Goal: Task Accomplishment & Management: Manage account settings

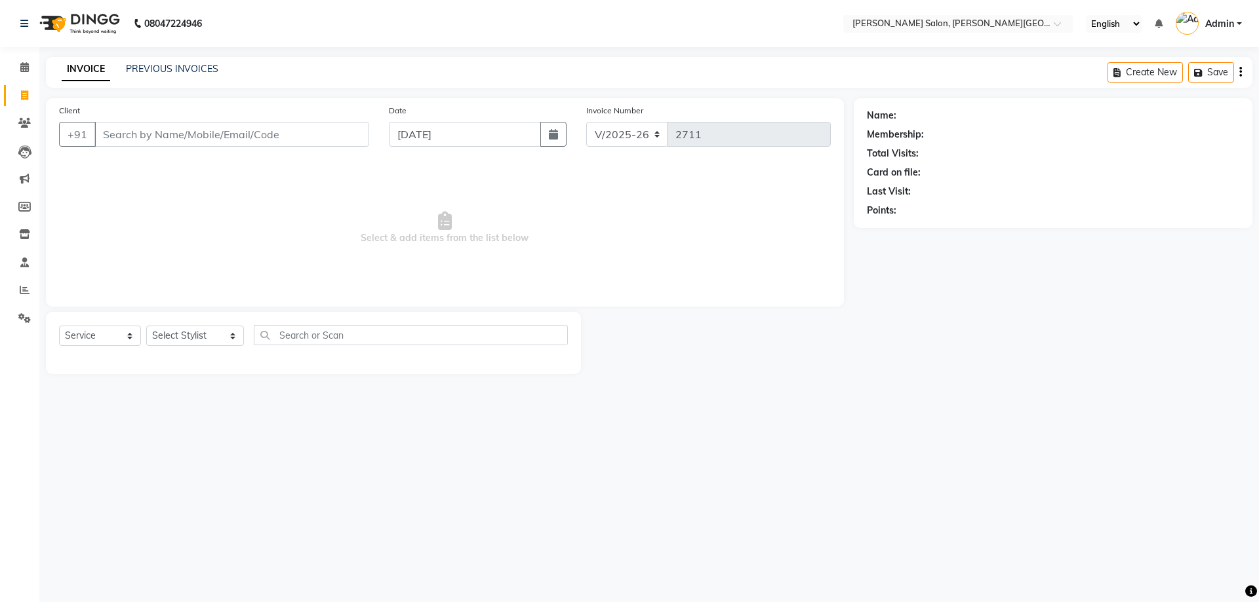
select select "4122"
select select "service"
click at [155, 73] on link "PREVIOUS INVOICES" at bounding box center [172, 69] width 92 height 12
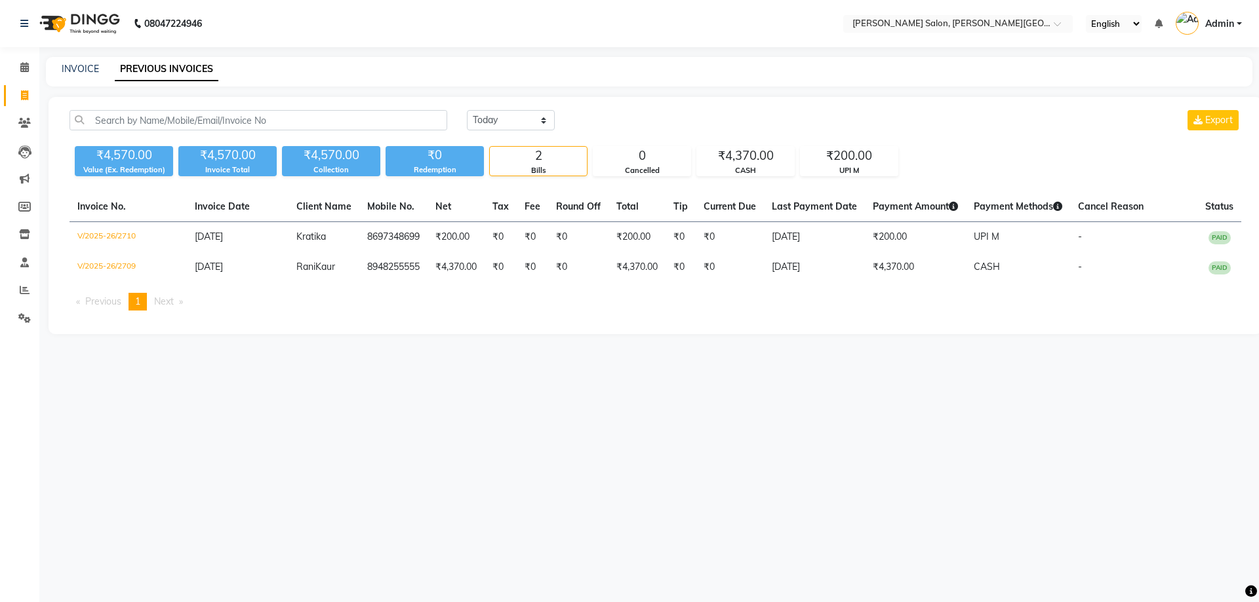
click at [21, 87] on link "Invoice" at bounding box center [19, 96] width 31 height 22
select select "service"
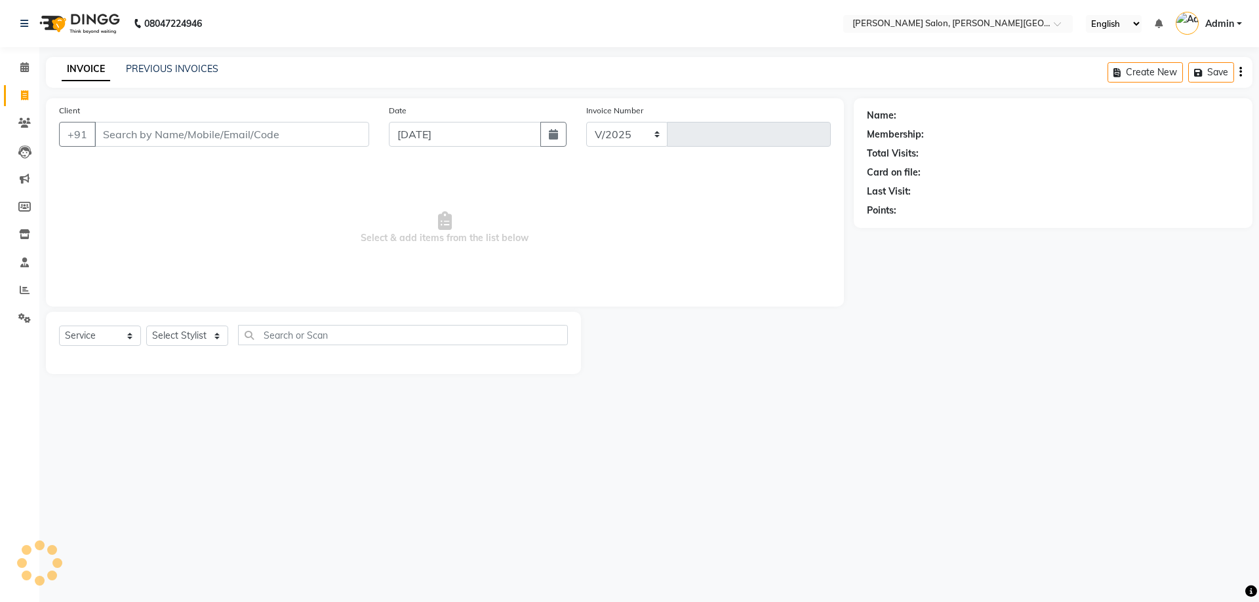
select select "4122"
type input "2711"
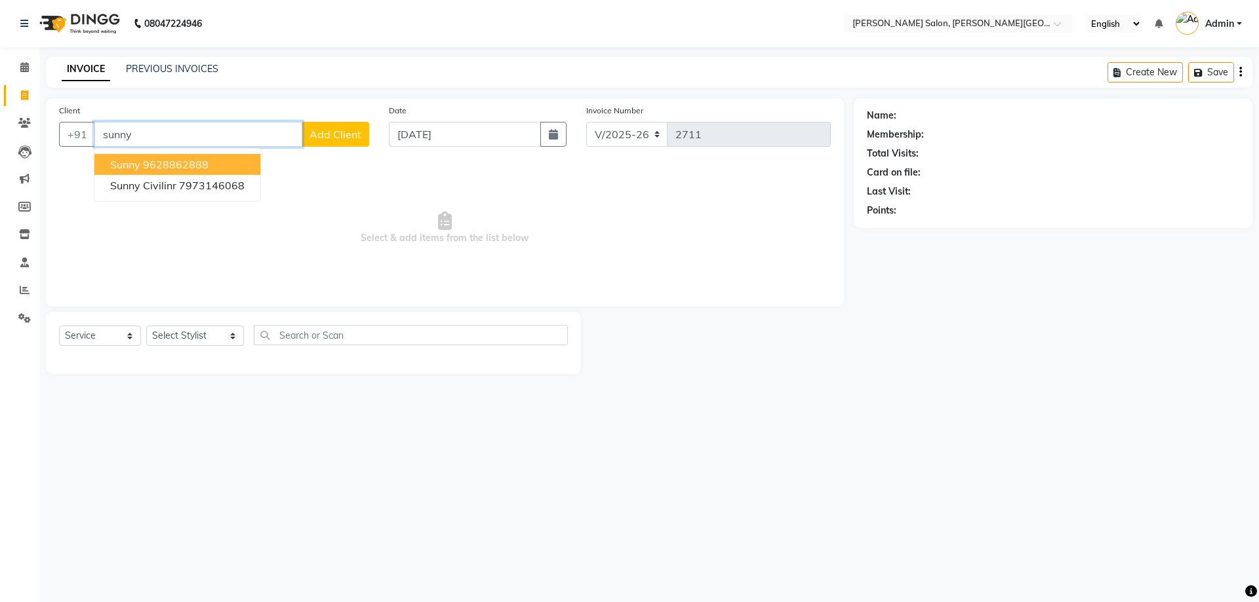
click at [183, 162] on ngb-highlight "9628862888" at bounding box center [176, 164] width 66 height 13
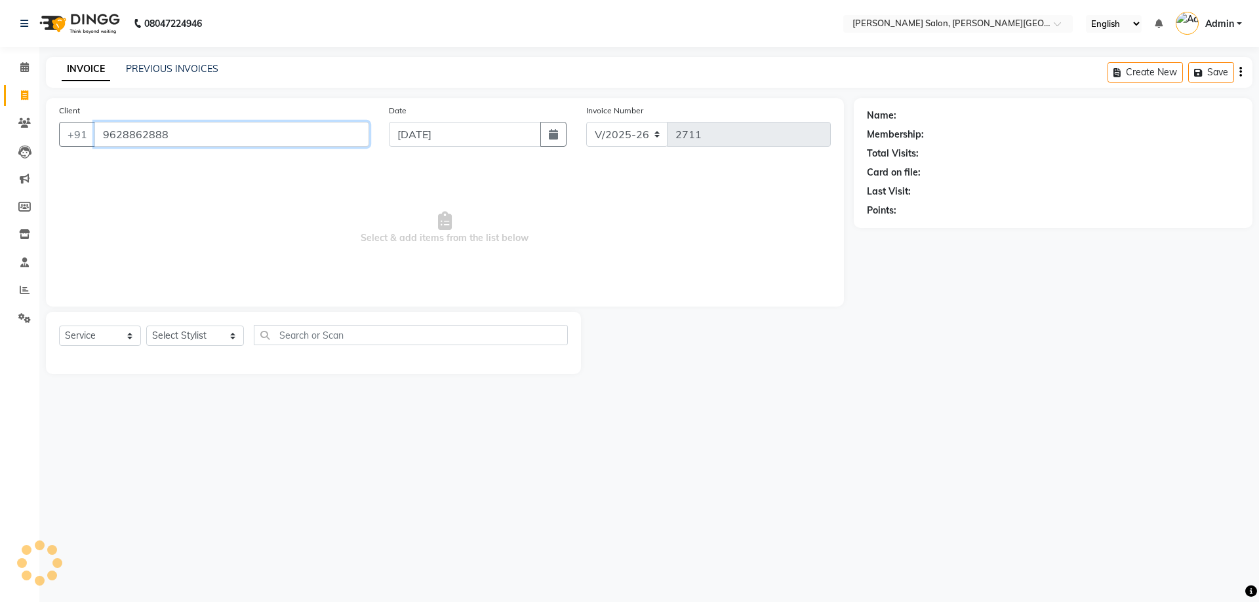
type input "9628862888"
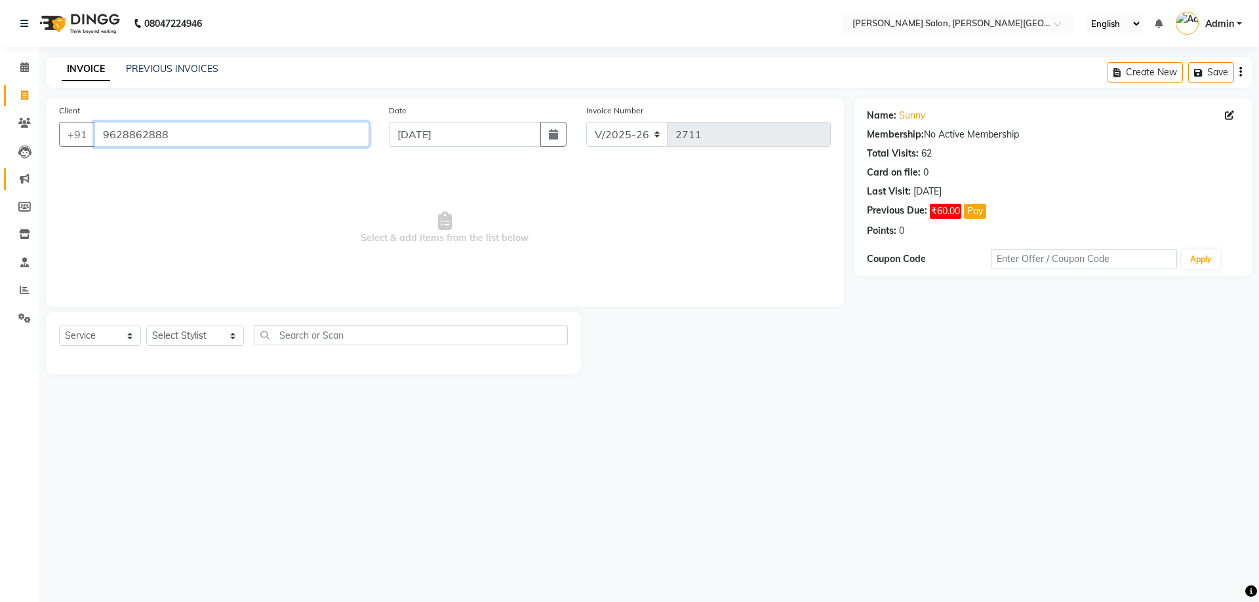
click at [25, 176] on app-home "08047224946 Select Location × [PERSON_NAME] Salon, [PERSON_NAME] Road English E…" at bounding box center [629, 197] width 1259 height 394
type input "[URL][DOMAIN_NAME]"
click at [686, 574] on div "08047224946 Select Location × [PERSON_NAME] Salon, [PERSON_NAME] Road English E…" at bounding box center [629, 301] width 1259 height 602
drag, startPoint x: 170, startPoint y: 133, endPoint x: 94, endPoint y: 134, distance: 75.4
click at [94, 134] on input "9628862888" at bounding box center [231, 134] width 275 height 25
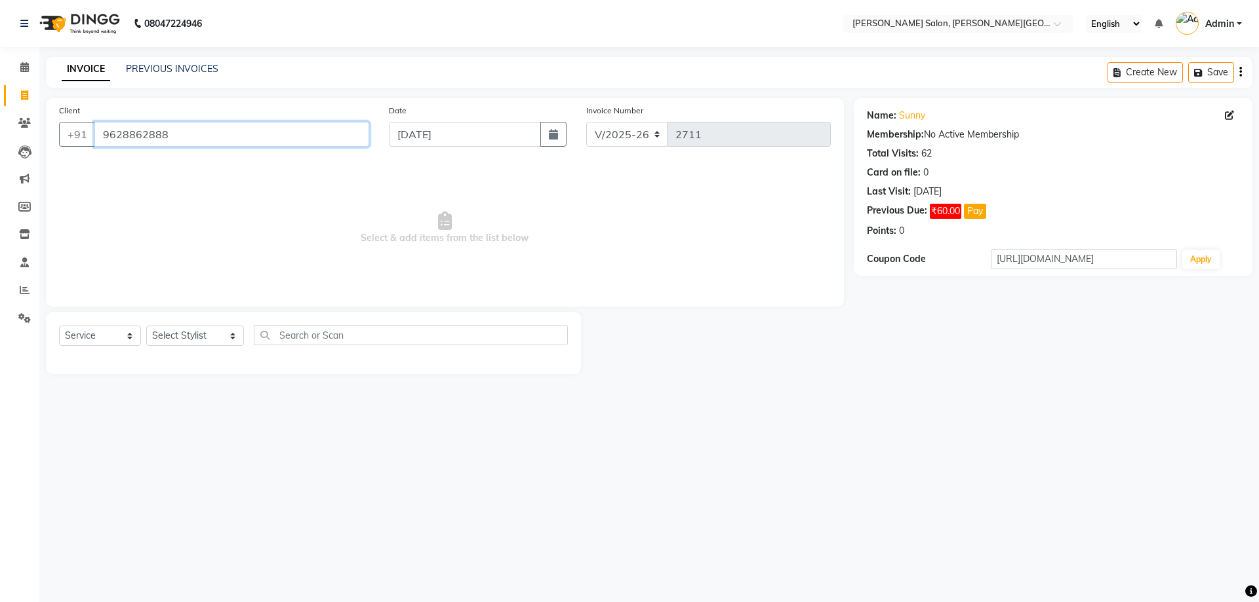
click at [193, 134] on input "9628862888" at bounding box center [231, 134] width 275 height 25
drag, startPoint x: 214, startPoint y: 134, endPoint x: 92, endPoint y: 139, distance: 122.0
click at [92, 139] on div "[PHONE_NUMBER]" at bounding box center [214, 134] width 310 height 25
click at [194, 130] on input "9628862888" at bounding box center [231, 134] width 275 height 25
drag, startPoint x: 222, startPoint y: 128, endPoint x: 174, endPoint y: 118, distance: 48.9
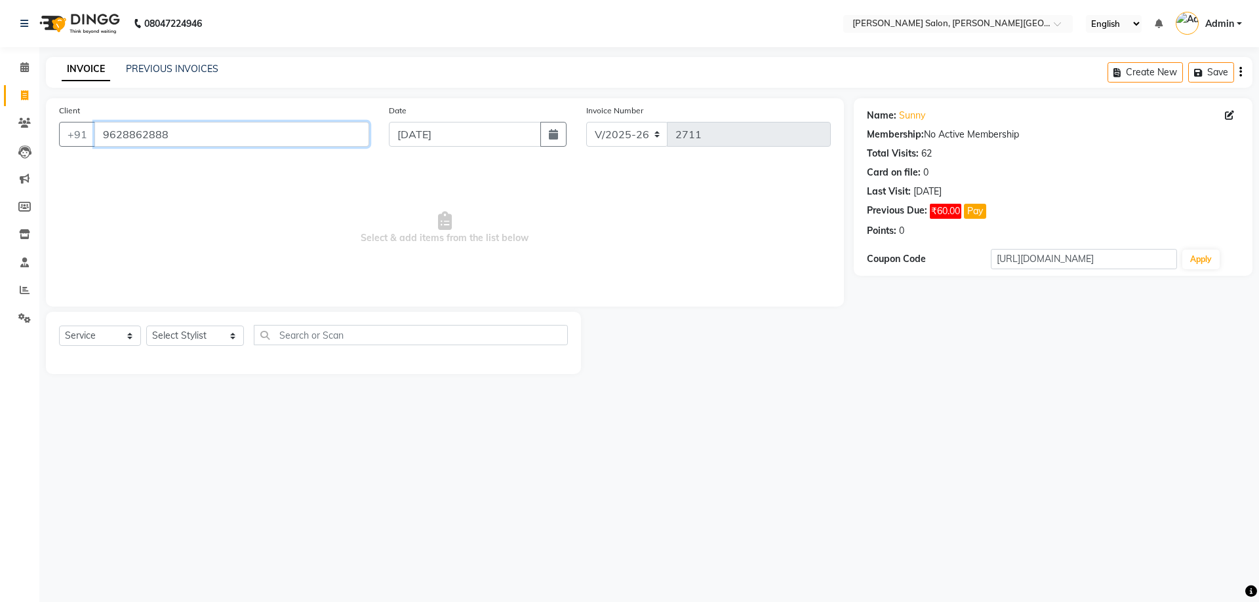
click at [98, 189] on div "Client [PHONE_NUMBER] Date [DATE] Invoice Number V/2025 V/[PHONE_NUMBER] Select…" at bounding box center [445, 202] width 798 height 208
click at [184, 111] on div "Client [PHONE_NUMBER]" at bounding box center [214, 131] width 330 height 54
drag, startPoint x: 211, startPoint y: 129, endPoint x: 90, endPoint y: 159, distance: 124.2
click at [203, 129] on input "9628862888" at bounding box center [231, 134] width 275 height 25
drag, startPoint x: 125, startPoint y: 140, endPoint x: 147, endPoint y: 155, distance: 27.1
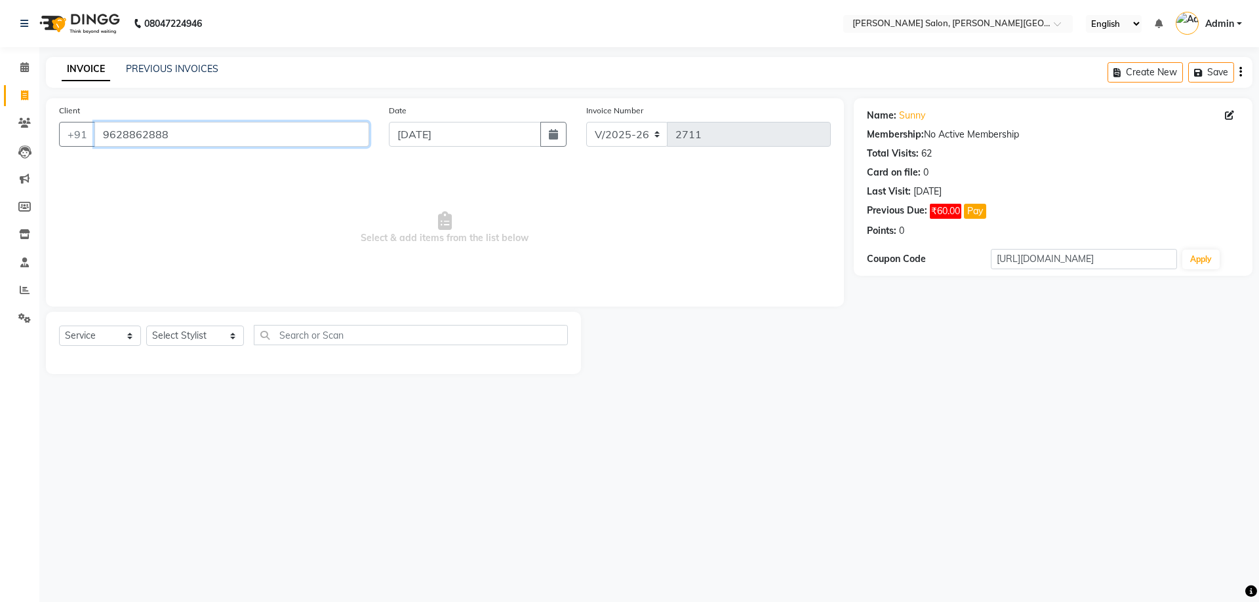
click at [111, 148] on div "Client [PHONE_NUMBER]" at bounding box center [214, 131] width 330 height 54
click at [219, 140] on input "9628862888" at bounding box center [231, 134] width 275 height 25
click at [0, 193] on app-home "08047224946 Select Location × [PERSON_NAME] Salon, [PERSON_NAME] Road English E…" at bounding box center [629, 197] width 1259 height 394
click at [186, 345] on select "Select Stylist [PERSON_NAME] [PERSON_NAME] [PERSON_NAME] [PERSON_NAME] [PERSON_…" at bounding box center [195, 336] width 98 height 20
click at [151, 332] on select "Select Stylist [PERSON_NAME] [PERSON_NAME] [PERSON_NAME] [PERSON_NAME] [PERSON_…" at bounding box center [195, 336] width 98 height 20
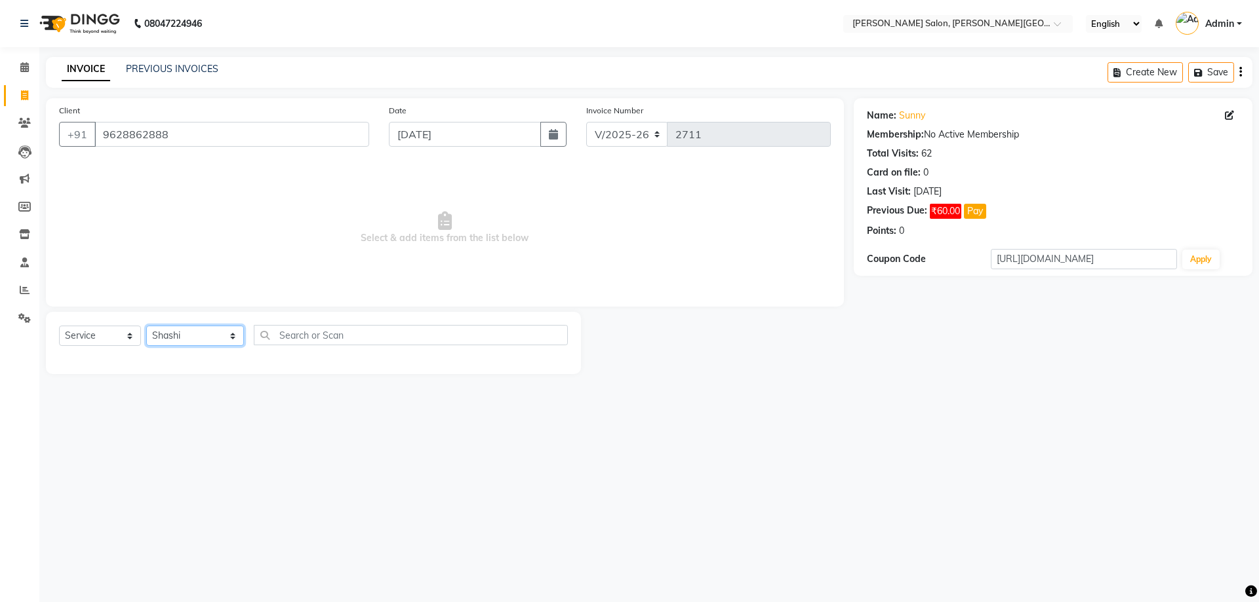
select select "24171"
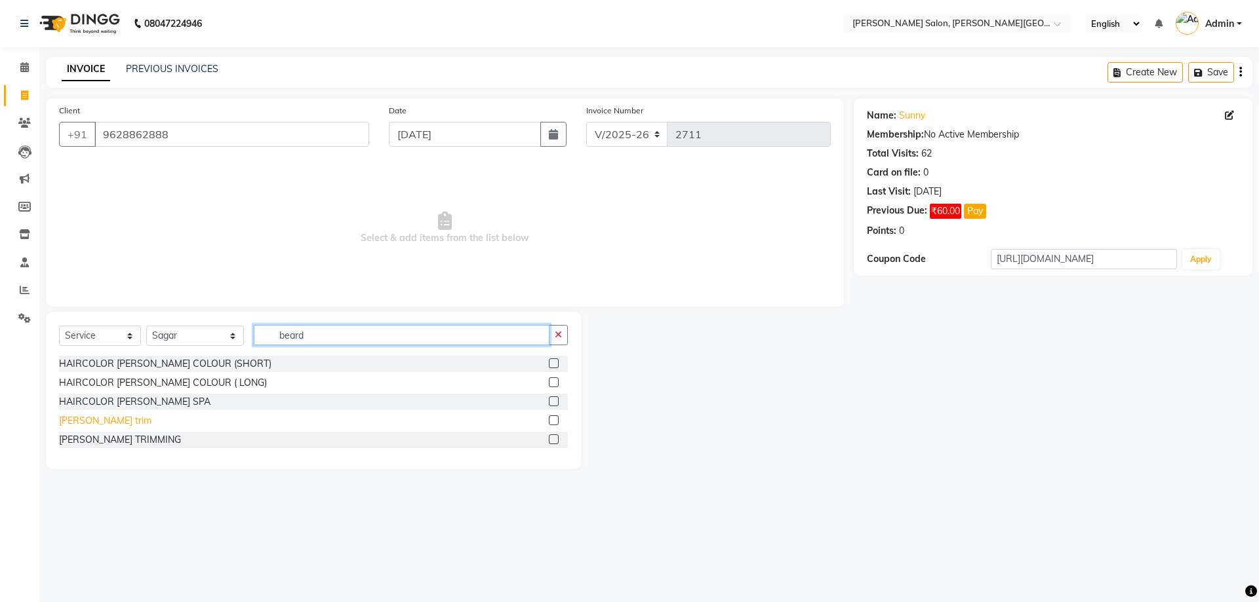
type input "beard"
click at [87, 424] on div "[PERSON_NAME] trim" at bounding box center [105, 421] width 92 height 14
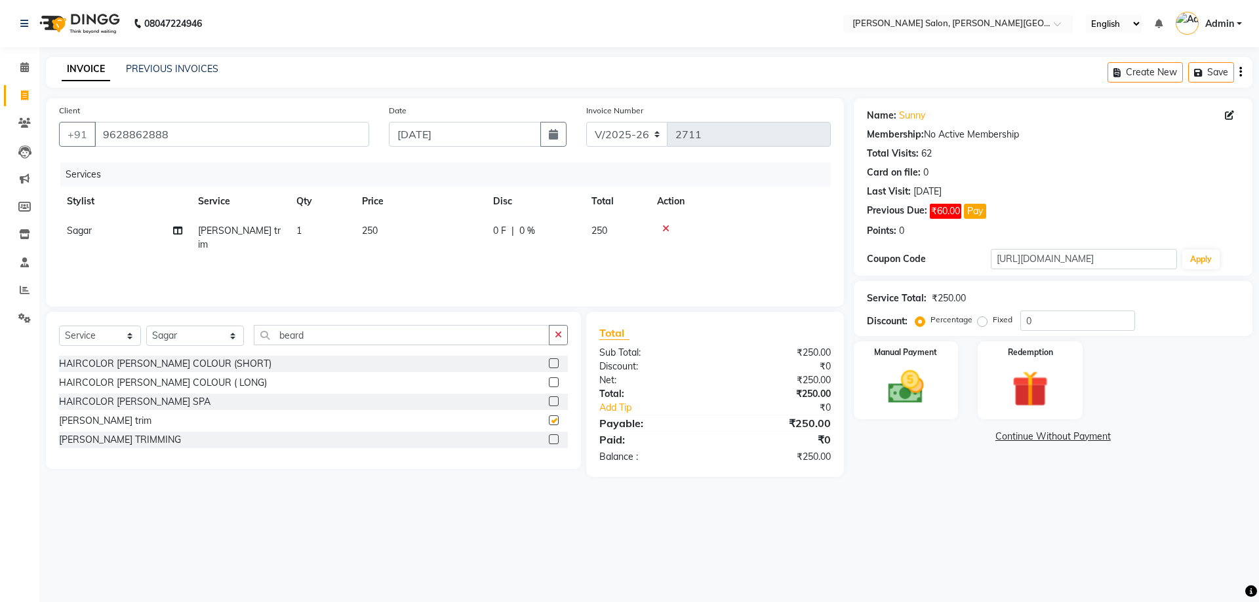
checkbox input "false"
drag, startPoint x: 1091, startPoint y: 315, endPoint x: 961, endPoint y: 330, distance: 131.2
click at [964, 329] on div "Percentage Fixed 0" at bounding box center [1026, 321] width 217 height 20
type input "20"
click at [928, 391] on img at bounding box center [905, 387] width 61 height 43
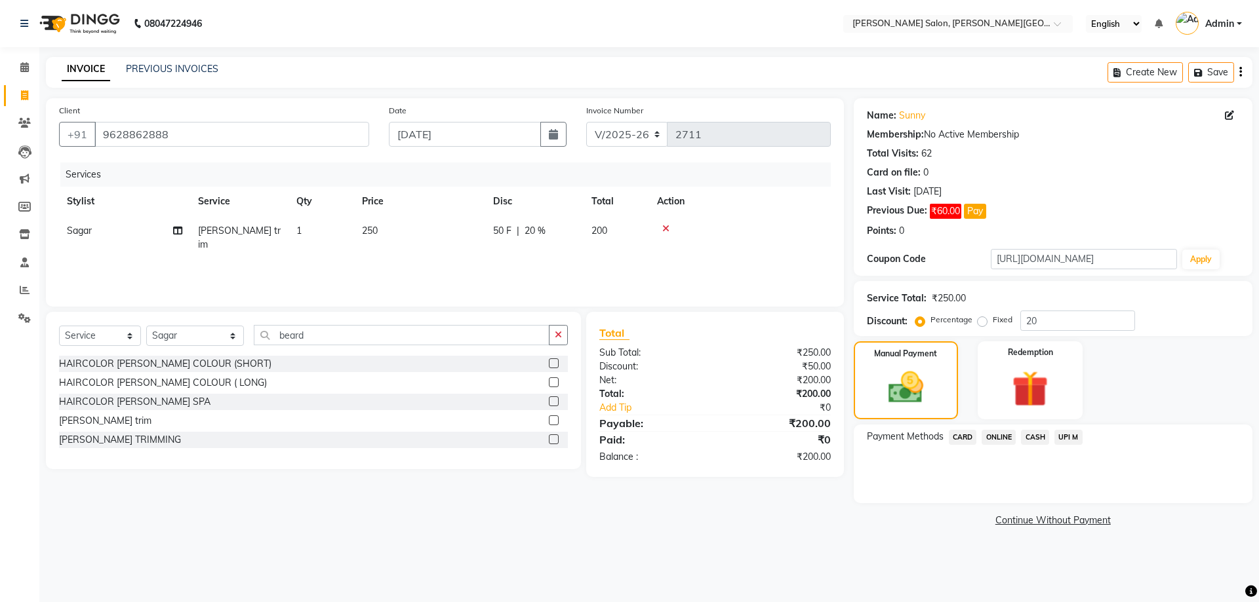
click at [1034, 440] on span "CASH" at bounding box center [1035, 437] width 28 height 15
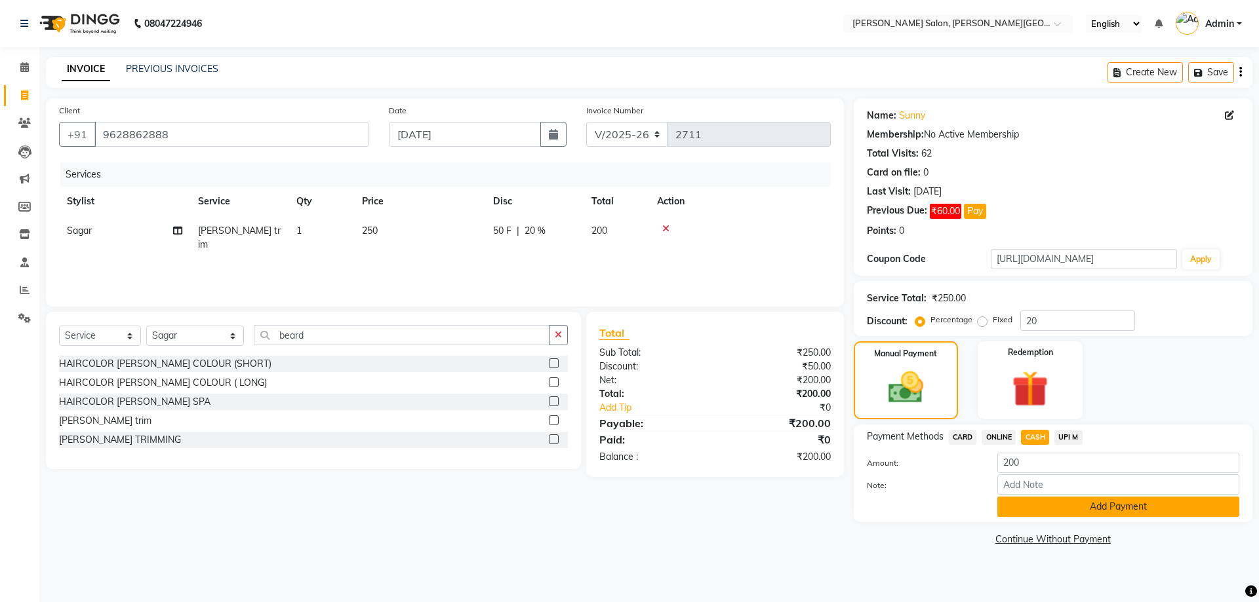
click at [1047, 503] on button "Add Payment" at bounding box center [1118, 507] width 242 height 20
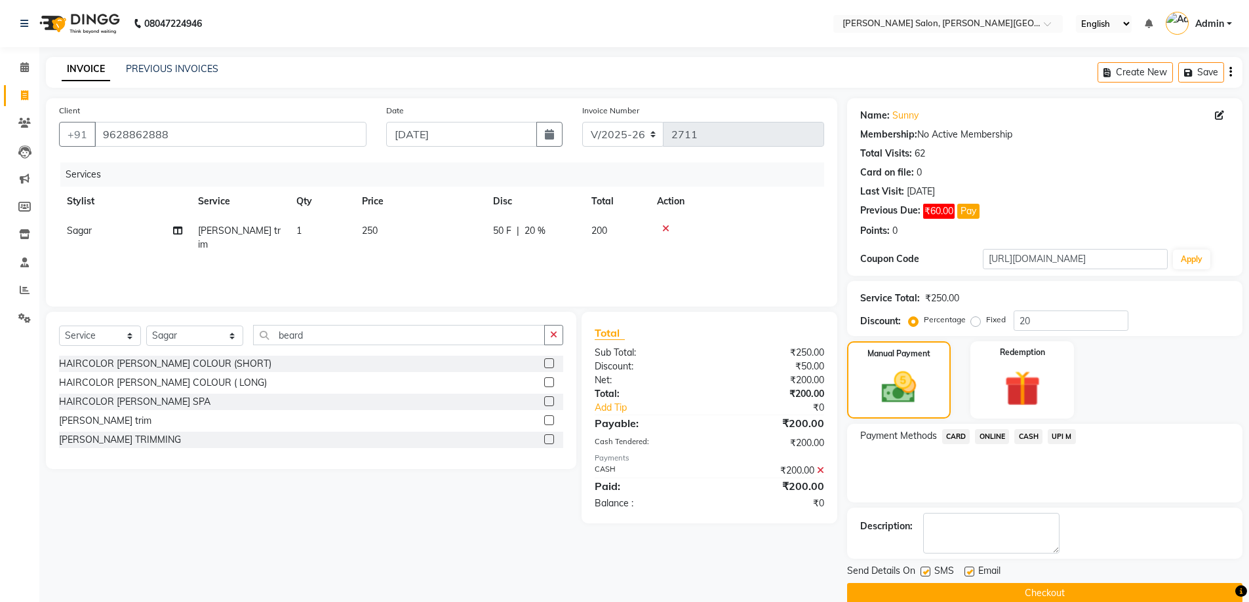
click at [1042, 595] on button "Checkout" at bounding box center [1044, 593] width 395 height 20
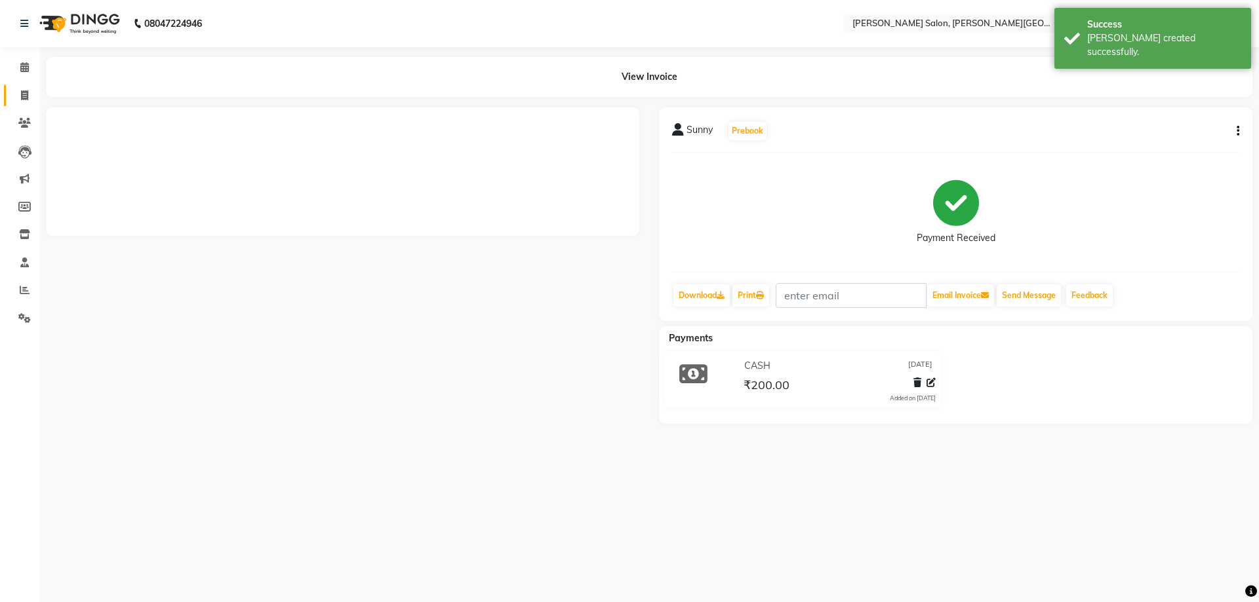
click at [8, 101] on link "Invoice" at bounding box center [19, 96] width 31 height 22
select select "service"
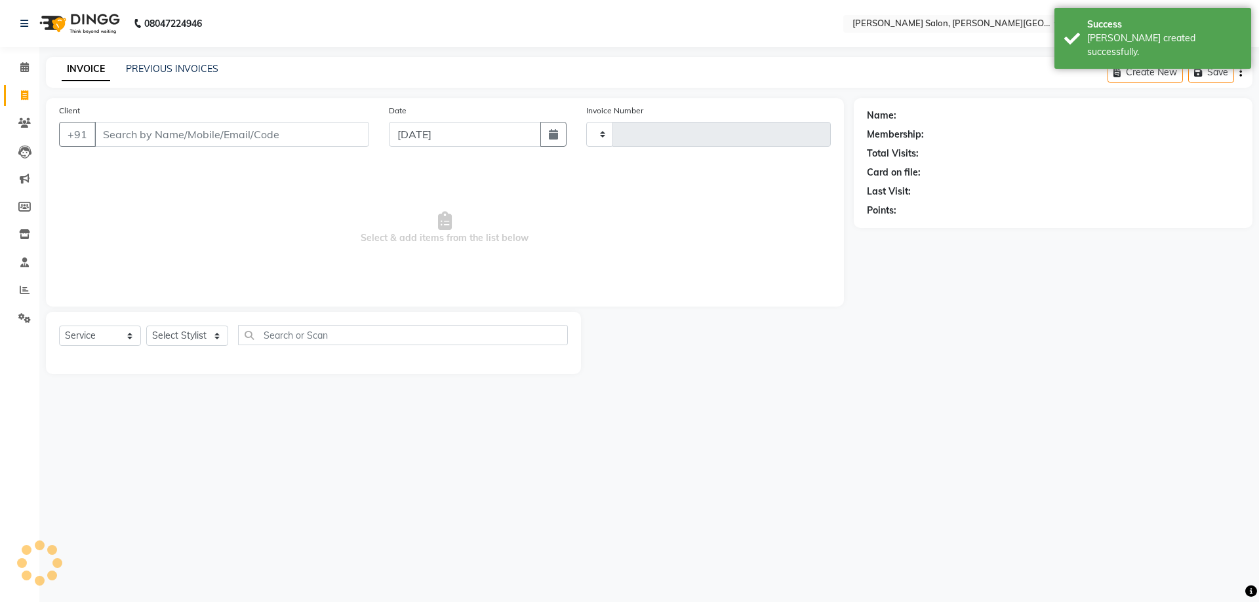
type input "2712"
select select "4122"
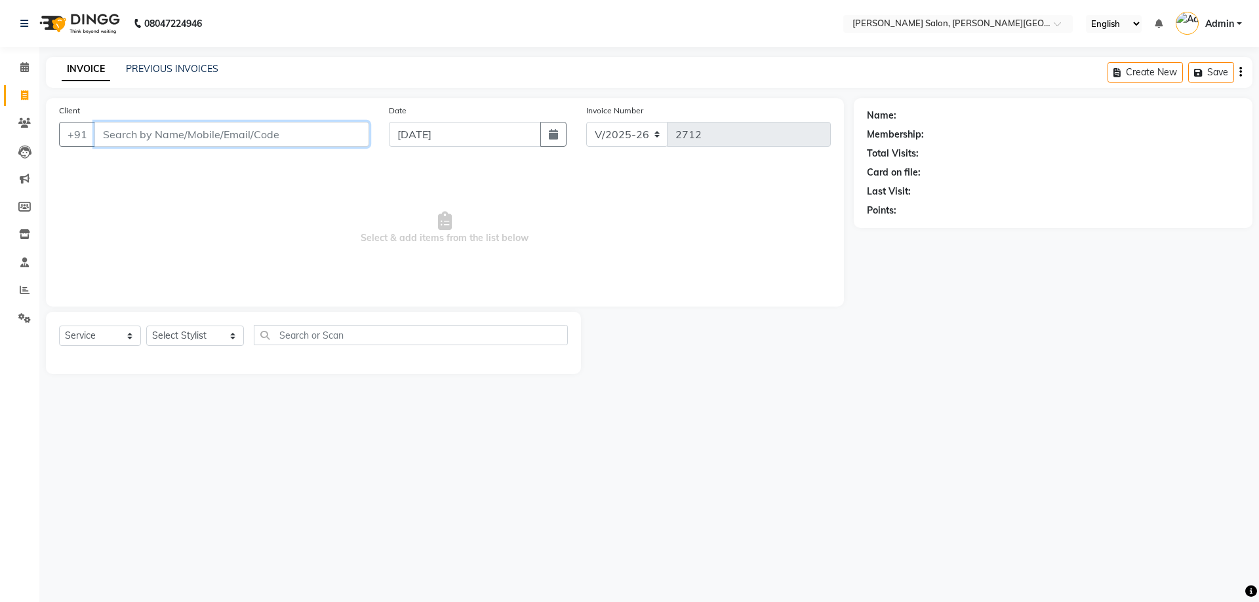
paste input "9559904455"
type input "9559904455"
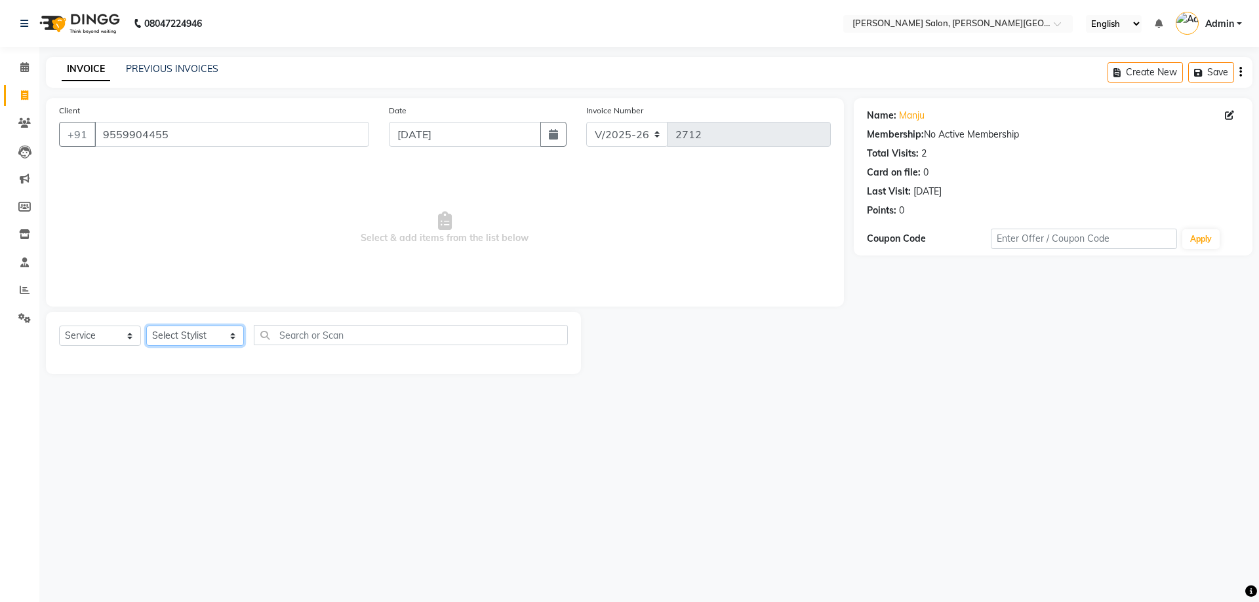
click at [193, 336] on select "Select Stylist [PERSON_NAME] [PERSON_NAME] [PERSON_NAME] [PERSON_NAME] [PERSON_…" at bounding box center [195, 336] width 98 height 20
select select "85107"
click at [146, 326] on select "Select Stylist [PERSON_NAME] [PERSON_NAME] [PERSON_NAME] [PERSON_NAME] [PERSON_…" at bounding box center [195, 336] width 98 height 20
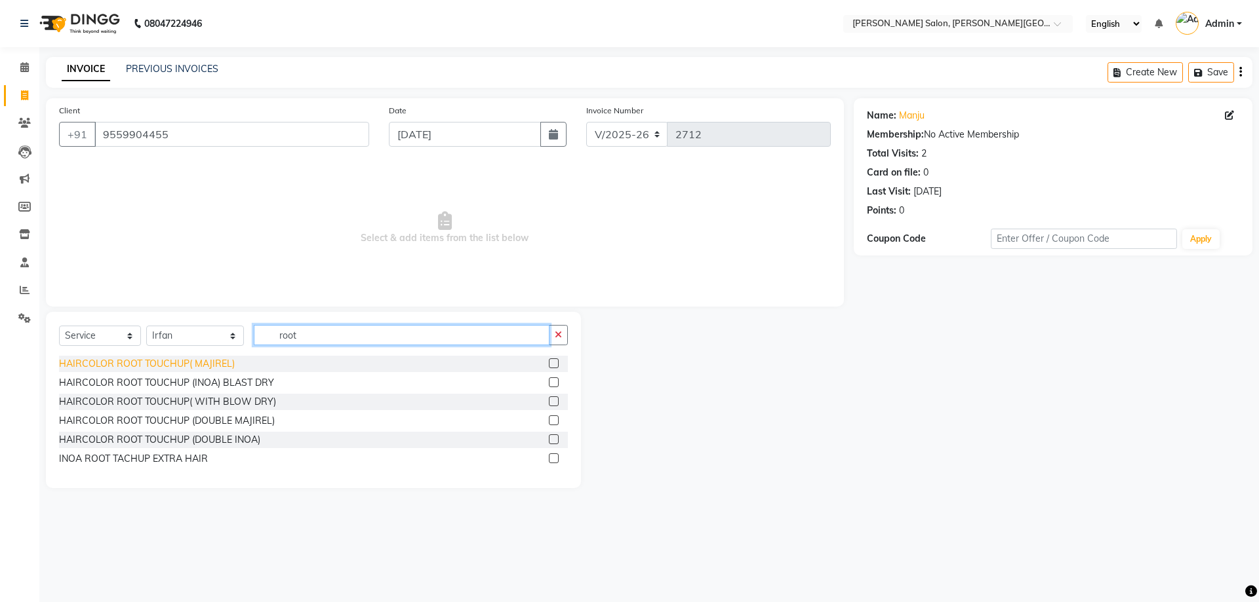
type input "root"
click at [205, 370] on div "HAIRCOLOR ROOT TOUCHUP( MAJIREL)" at bounding box center [147, 364] width 176 height 14
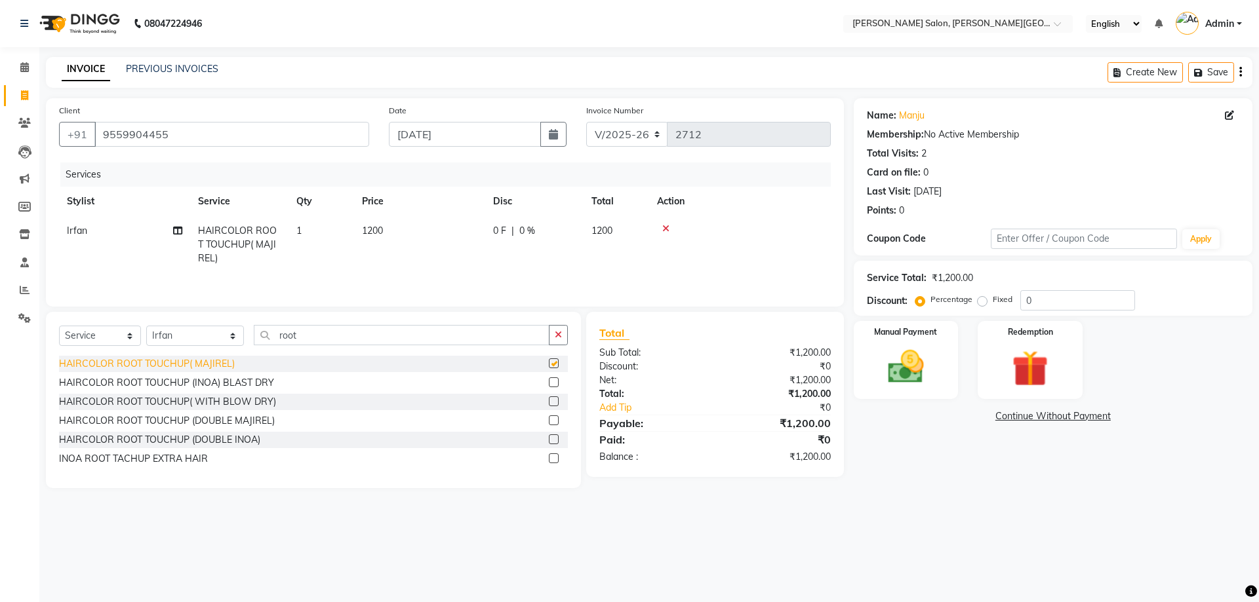
checkbox input "false"
click at [87, 328] on select "Select Service Product Membership Package Voucher Prepaid Gift Card" at bounding box center [100, 336] width 82 height 20
select select "product"
click at [59, 326] on select "Select Service Product Membership Package Voucher Prepaid Gift Card" at bounding box center [100, 336] width 82 height 20
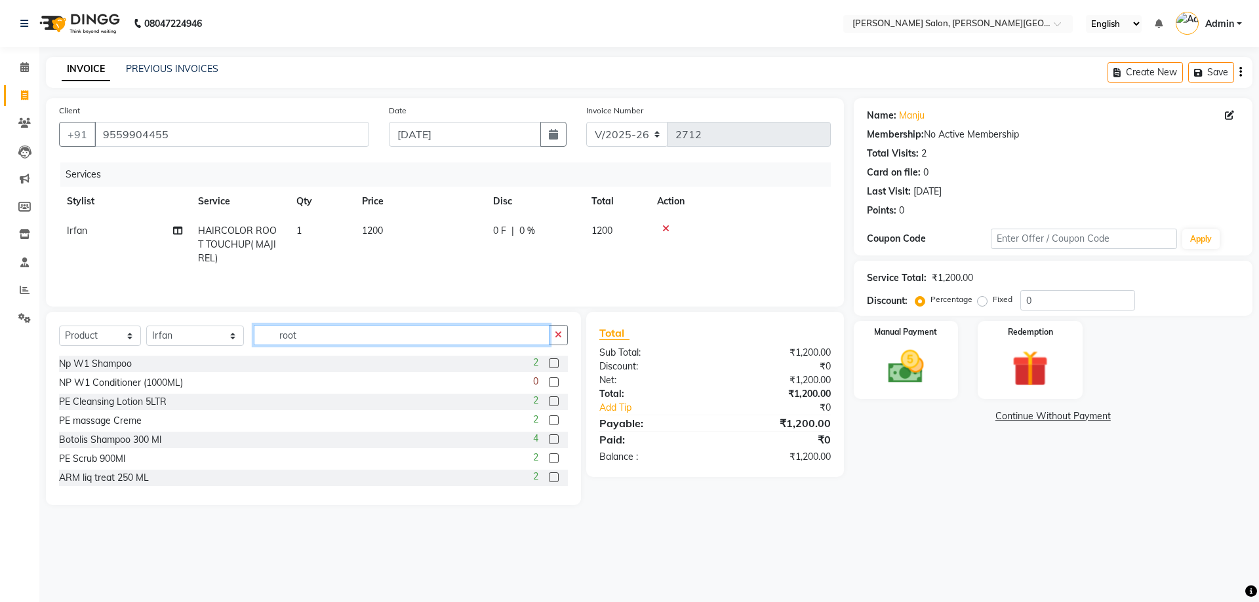
drag, startPoint x: 334, startPoint y: 339, endPoint x: 158, endPoint y: 342, distance: 176.4
click at [163, 340] on div "Select Service Product Membership Package Voucher Prepaid Gift Card Select Styl…" at bounding box center [313, 340] width 509 height 31
type input "vita"
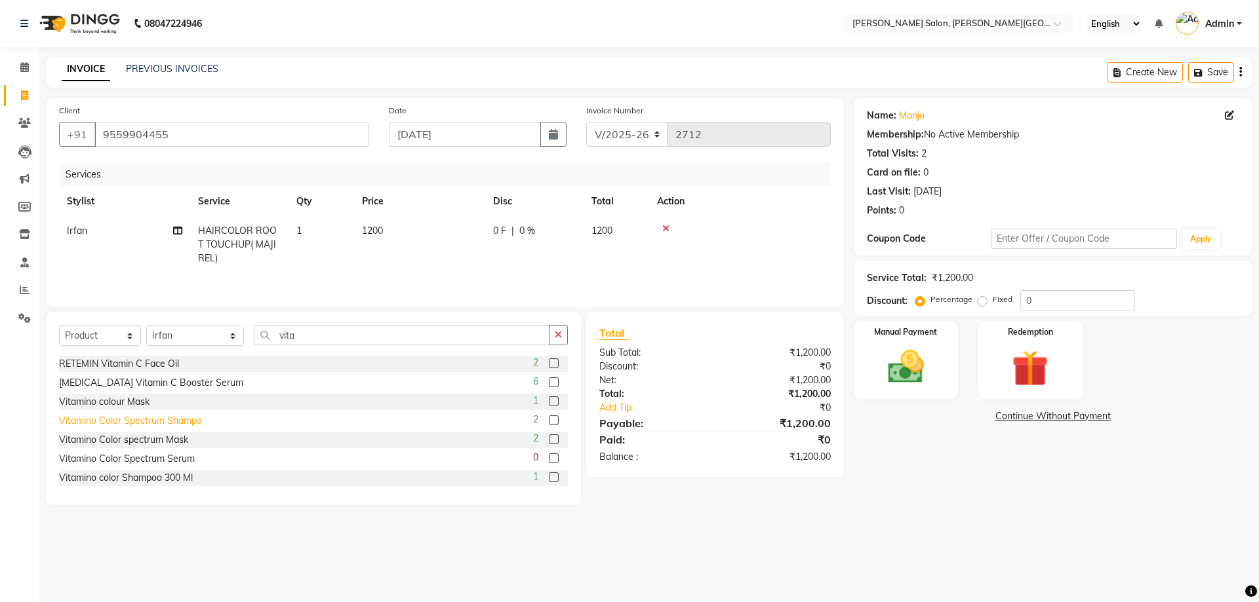
click at [137, 423] on div "Vitamino Color Spectrum Shampo" at bounding box center [130, 421] width 143 height 14
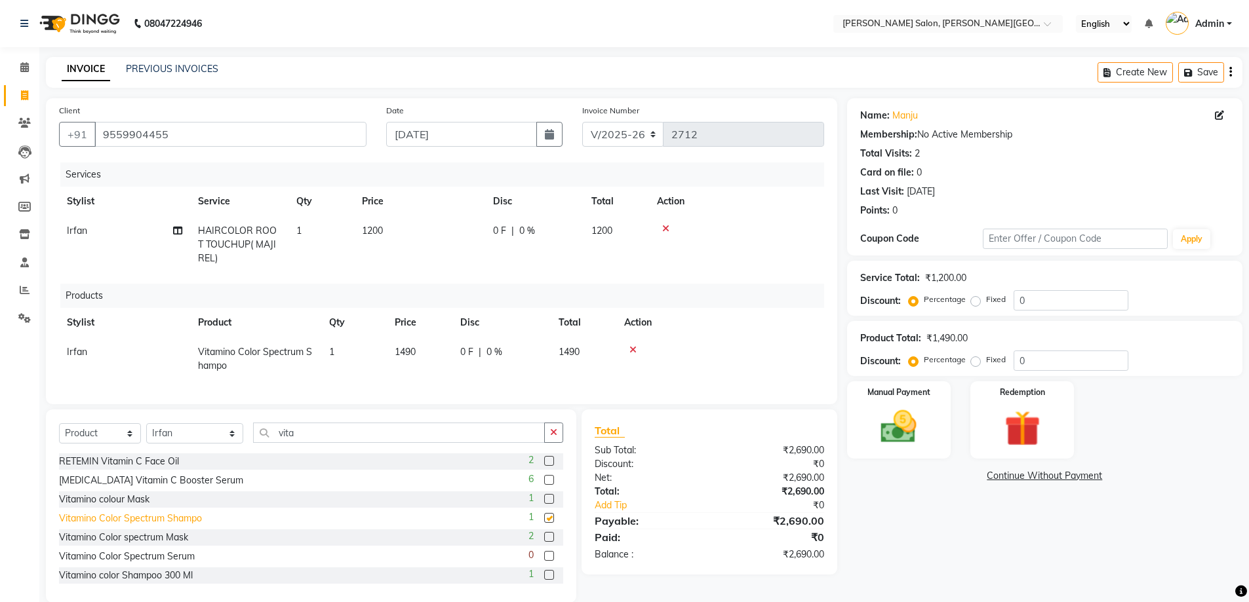
checkbox input "false"
click at [172, 545] on div "Vitamino Color spectrum Mask" at bounding box center [123, 538] width 129 height 14
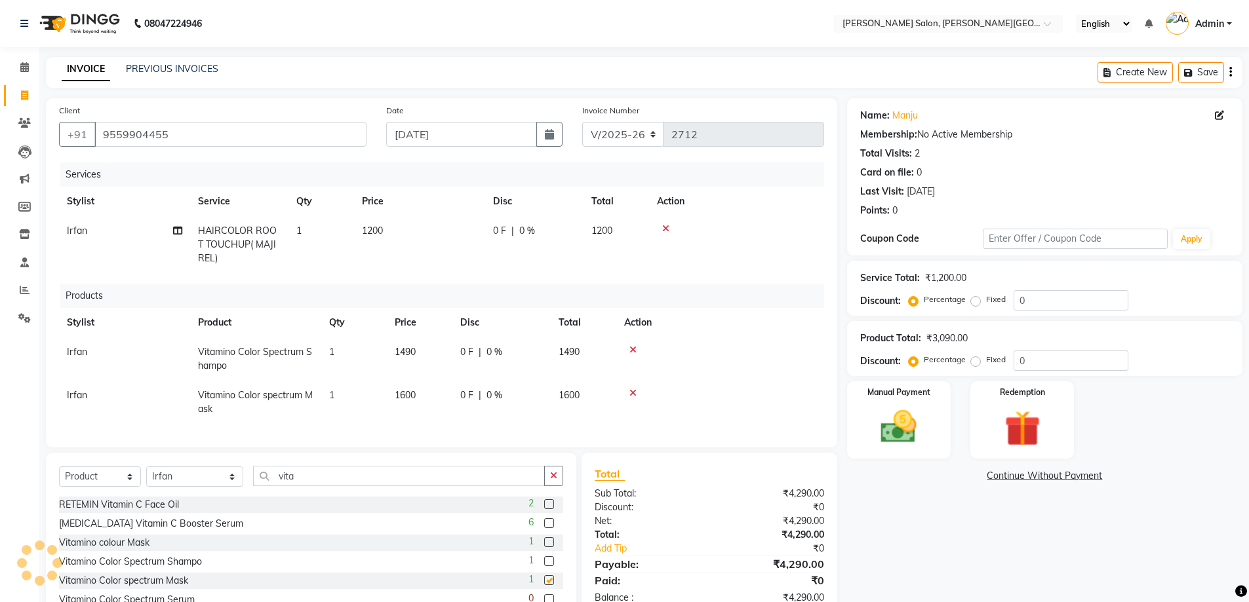
checkbox input "false"
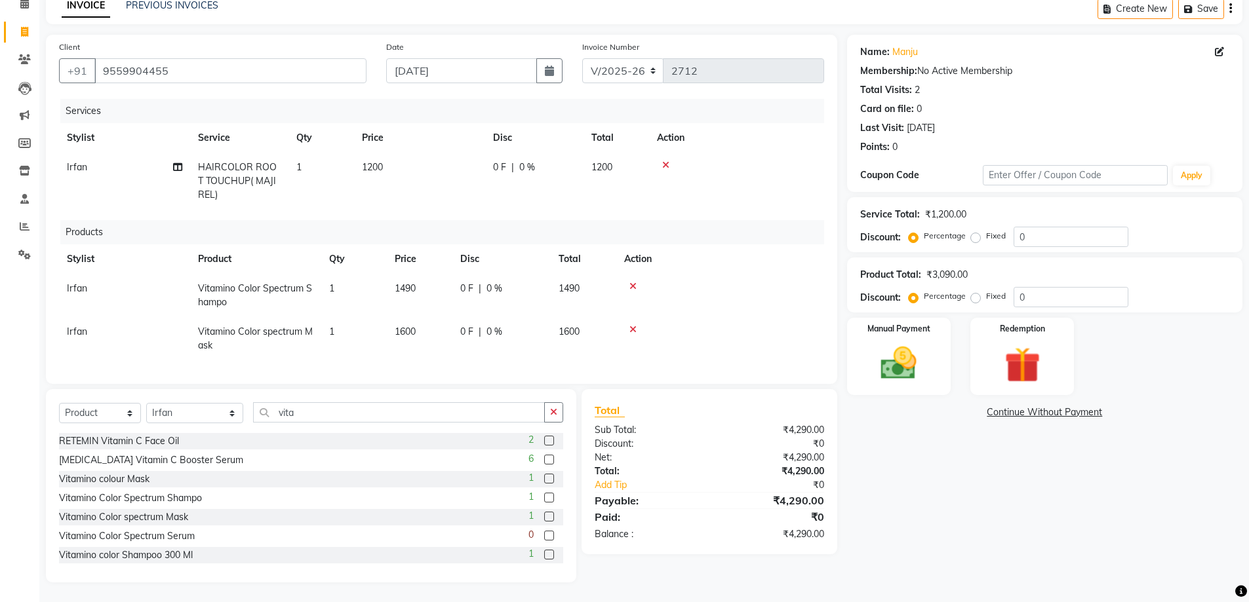
scroll to position [73, 0]
click at [889, 342] on img at bounding box center [899, 363] width 60 height 43
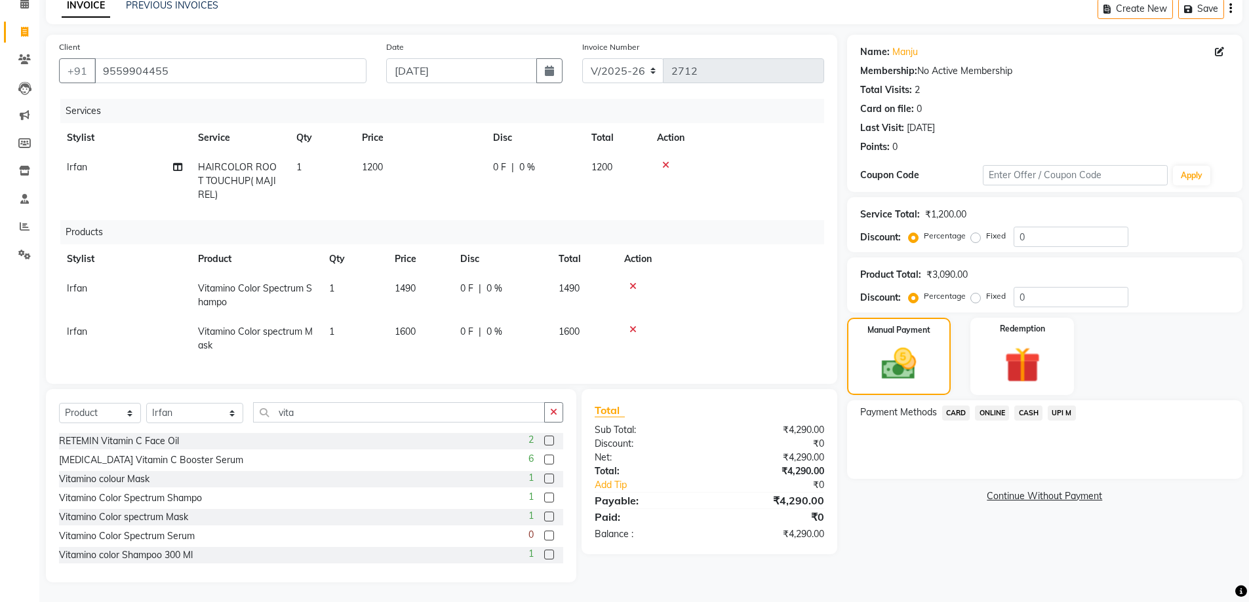
click at [1065, 406] on span "UPI M" at bounding box center [1062, 413] width 28 height 15
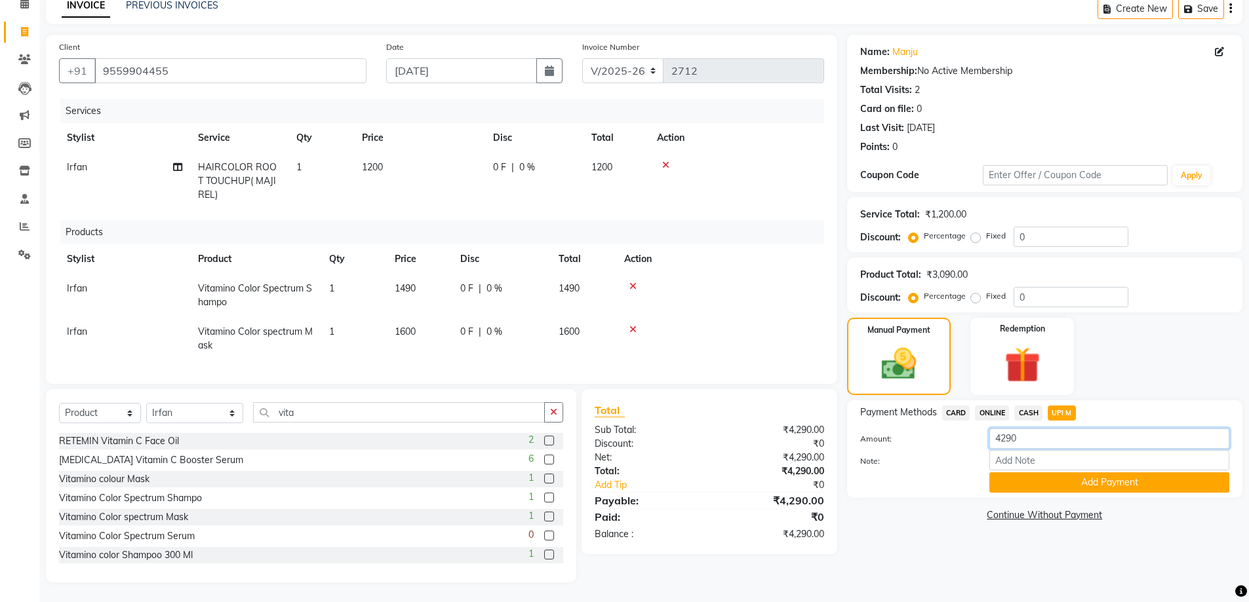
drag, startPoint x: 1084, startPoint y: 429, endPoint x: 899, endPoint y: 432, distance: 185.5
click at [895, 429] on div "Amount: 4290" at bounding box center [1044, 440] width 389 height 22
type input "2690"
click at [1113, 473] on button "Add Payment" at bounding box center [1109, 483] width 240 height 20
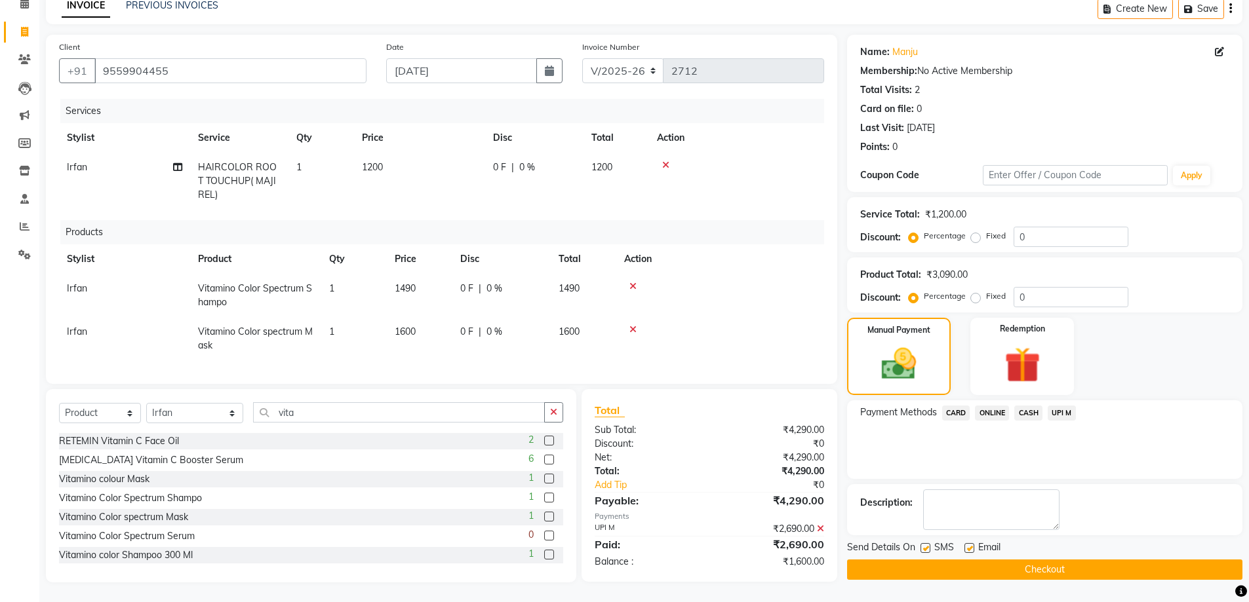
click at [1011, 561] on button "Checkout" at bounding box center [1044, 570] width 395 height 20
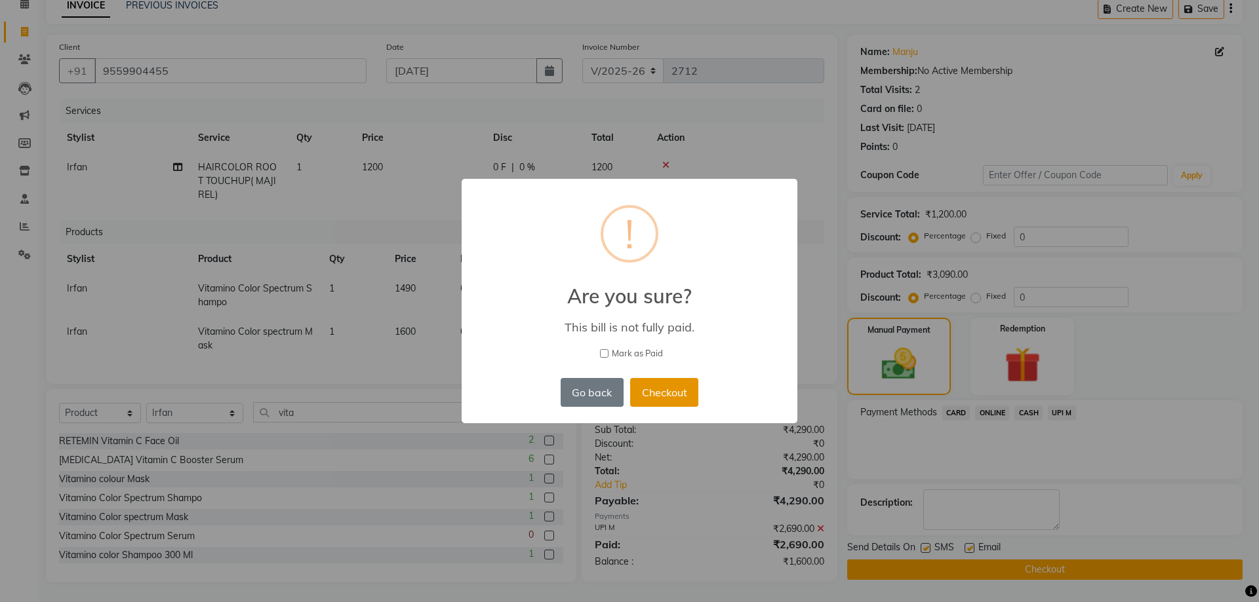
click at [669, 390] on button "Checkout" at bounding box center [664, 392] width 68 height 29
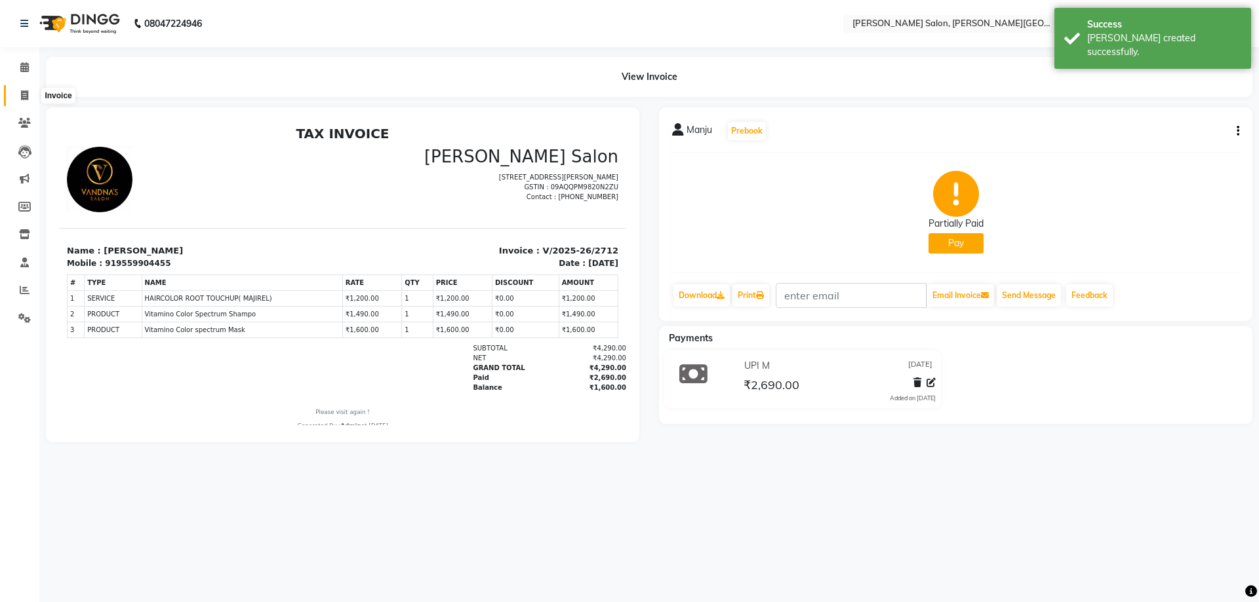
click at [22, 97] on icon at bounding box center [24, 95] width 7 height 10
select select "service"
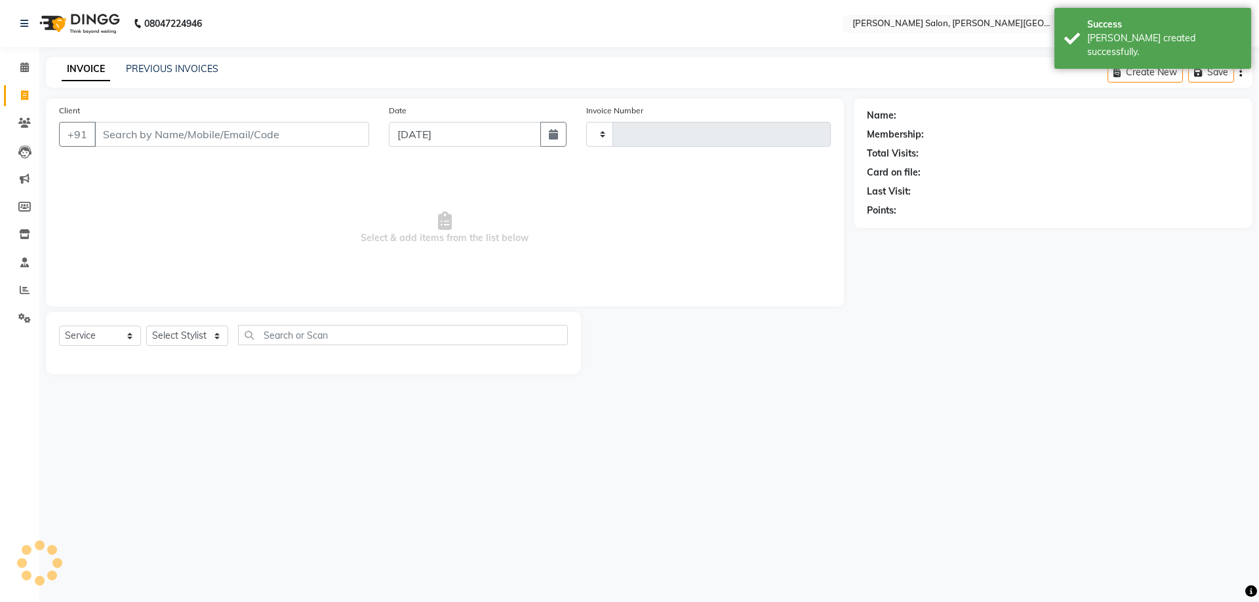
type input "2713"
select select "4122"
type input "9559904455"
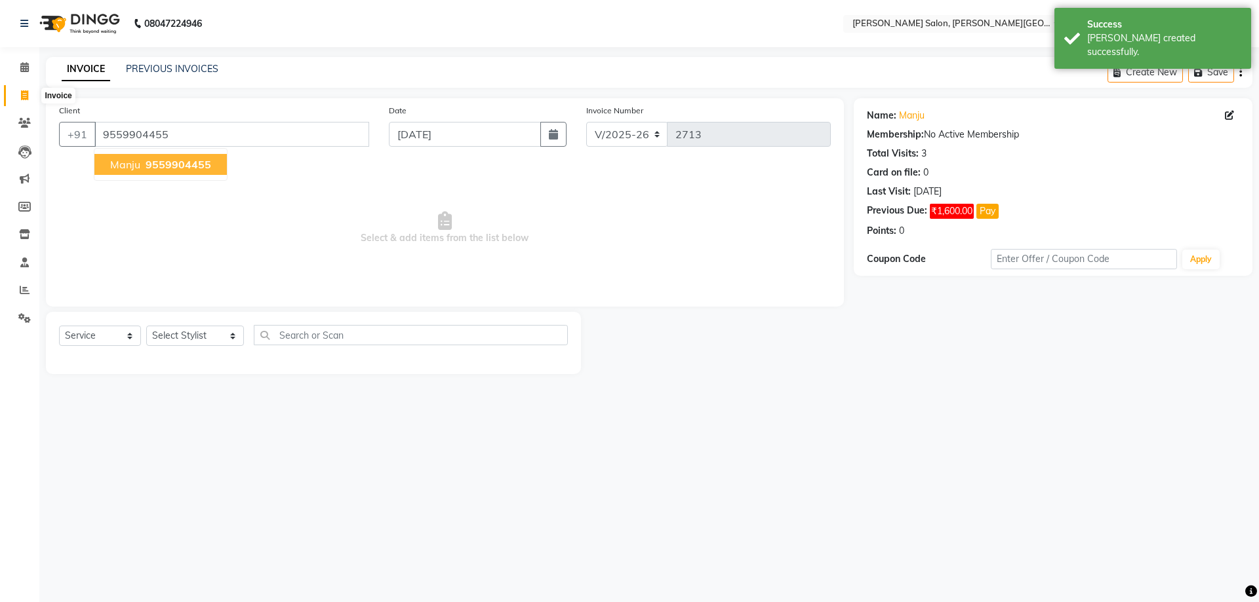
click at [15, 98] on span at bounding box center [24, 95] width 23 height 15
select select "service"
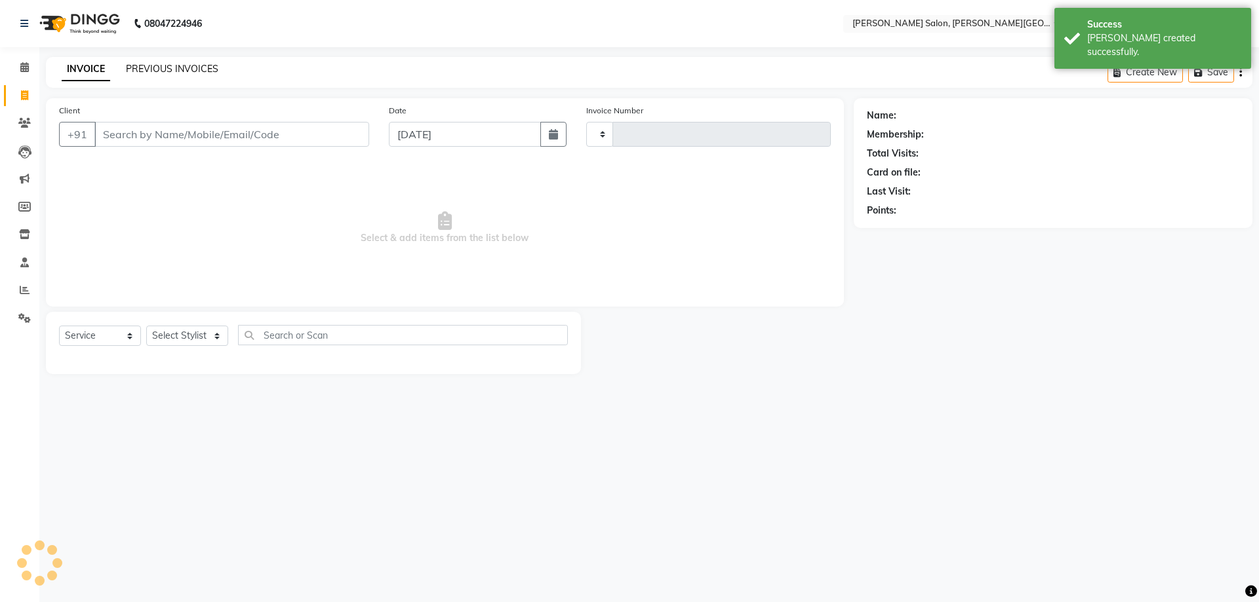
click at [178, 71] on link "PREVIOUS INVOICES" at bounding box center [172, 69] width 92 height 12
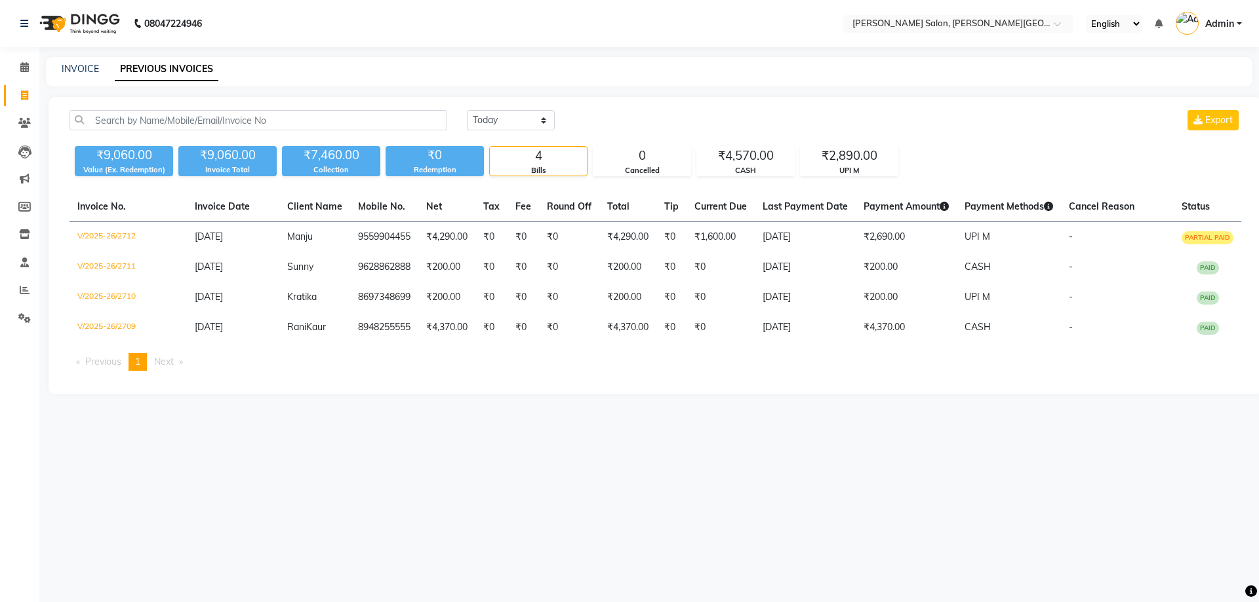
click at [18, 86] on link "Invoice" at bounding box center [19, 96] width 31 height 22
select select "service"
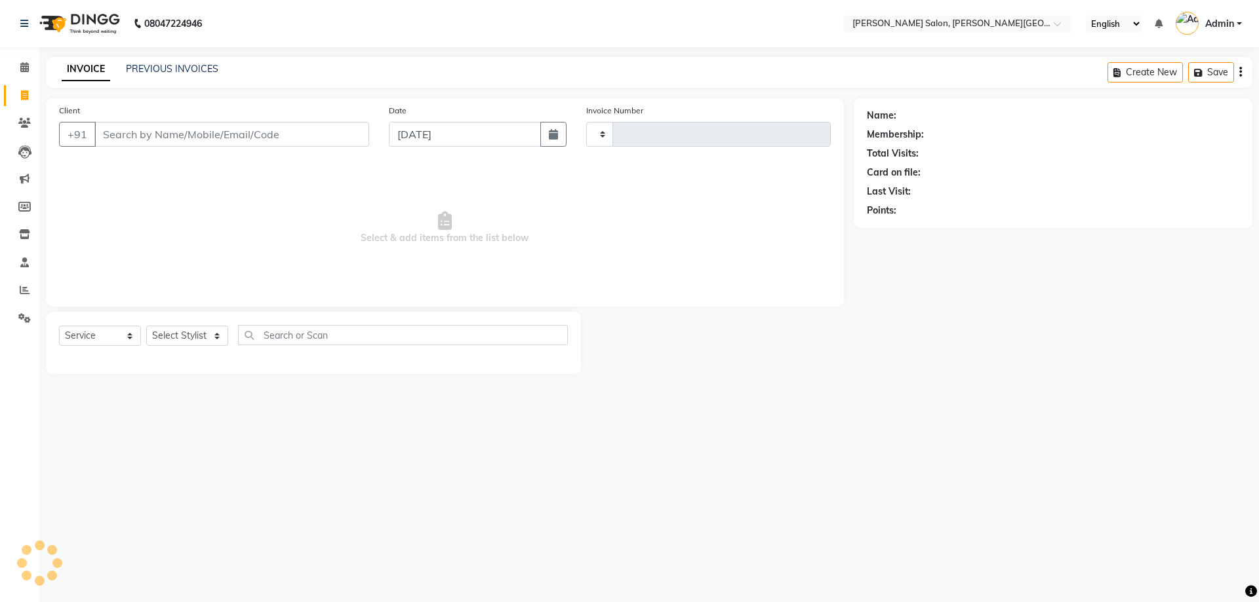
type input "8828192700"
type input "2713"
select select "4122"
type input "8828192700"
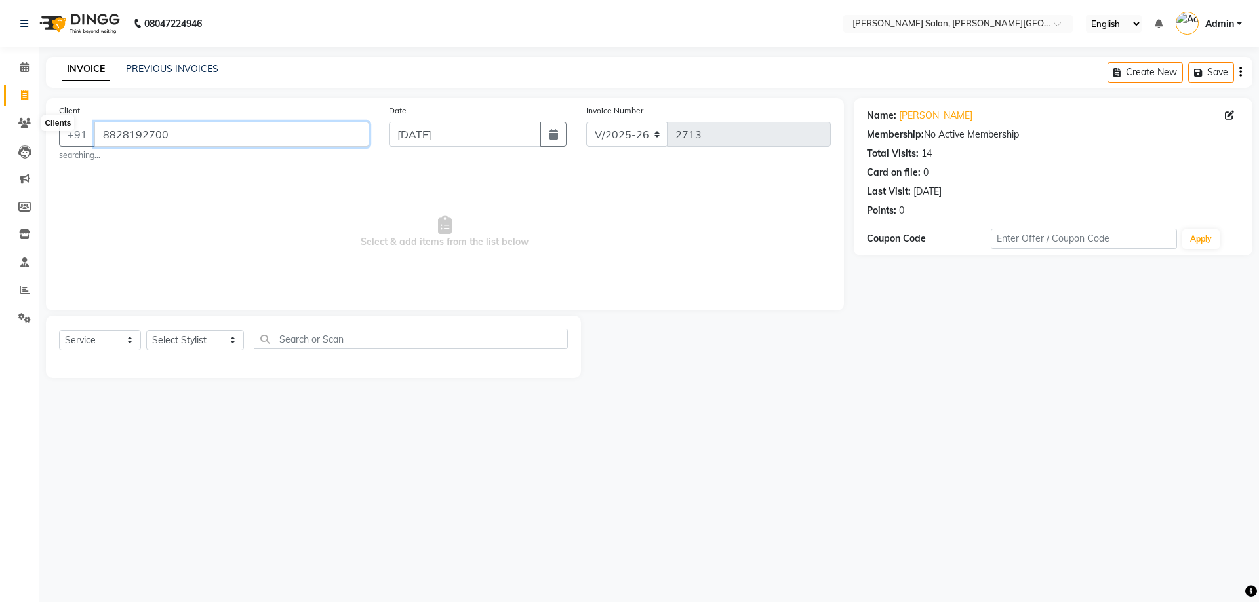
drag, startPoint x: 22, startPoint y: 127, endPoint x: 106, endPoint y: 140, distance: 85.0
click at [22, 130] on app-home "08047224946 Select Location × [PERSON_NAME] Salon, [PERSON_NAME] Road English E…" at bounding box center [629, 199] width 1259 height 398
click at [195, 342] on select "Select Stylist [PERSON_NAME] [PERSON_NAME] [PERSON_NAME] [PERSON_NAME] [PERSON_…" at bounding box center [195, 340] width 98 height 20
click at [146, 330] on select "Select Stylist [PERSON_NAME] [PERSON_NAME] [PERSON_NAME] [PERSON_NAME] [PERSON_…" at bounding box center [195, 340] width 98 height 20
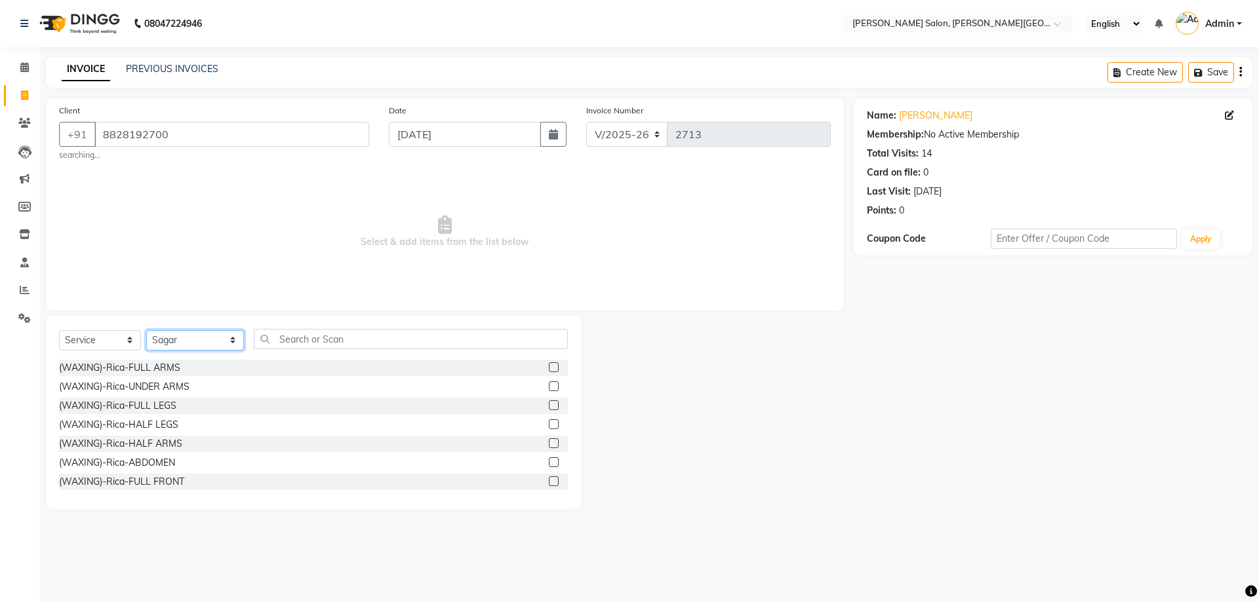
select select "53788"
type input "h"
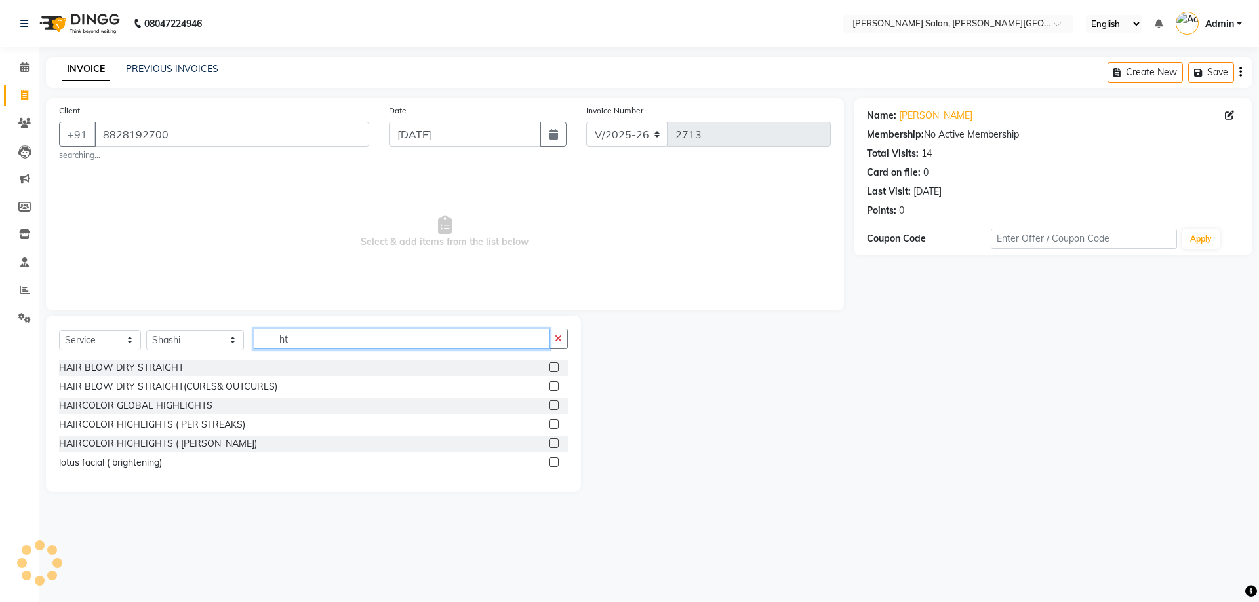
click at [186, 342] on div "Select Service Product Membership Package Voucher Prepaid Gift Card Select Styl…" at bounding box center [313, 344] width 509 height 31
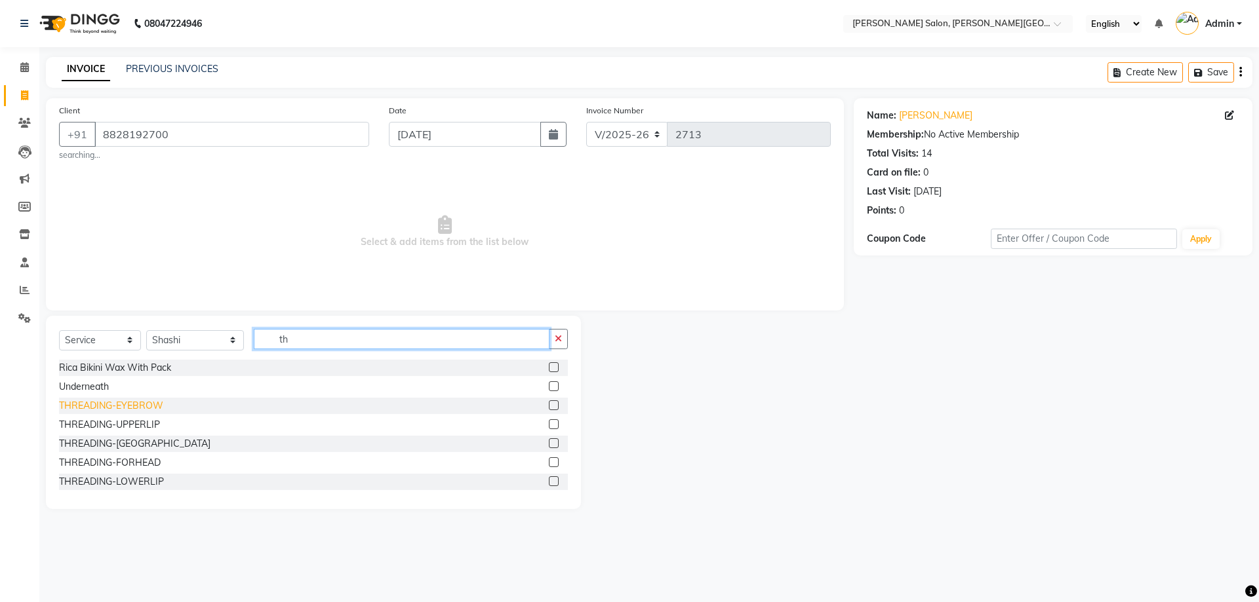
type input "th"
drag, startPoint x: 149, startPoint y: 399, endPoint x: 163, endPoint y: 402, distance: 14.0
click at [150, 399] on div "THREADING-EYEBROW" at bounding box center [111, 406] width 104 height 14
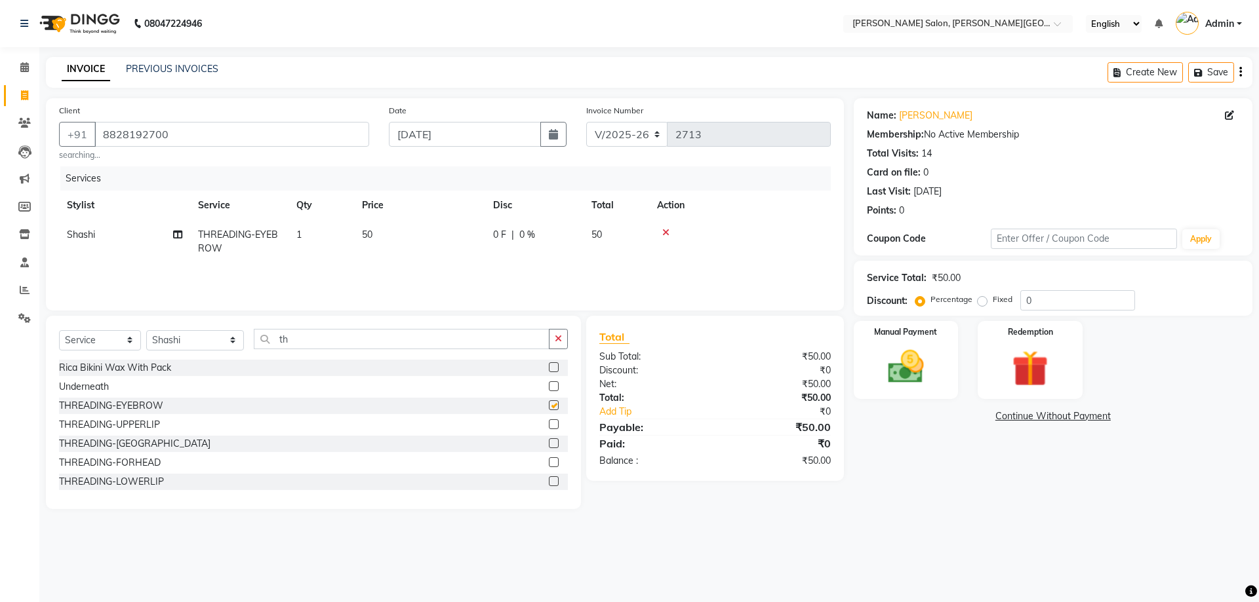
checkbox input "false"
click at [880, 362] on img at bounding box center [905, 366] width 61 height 43
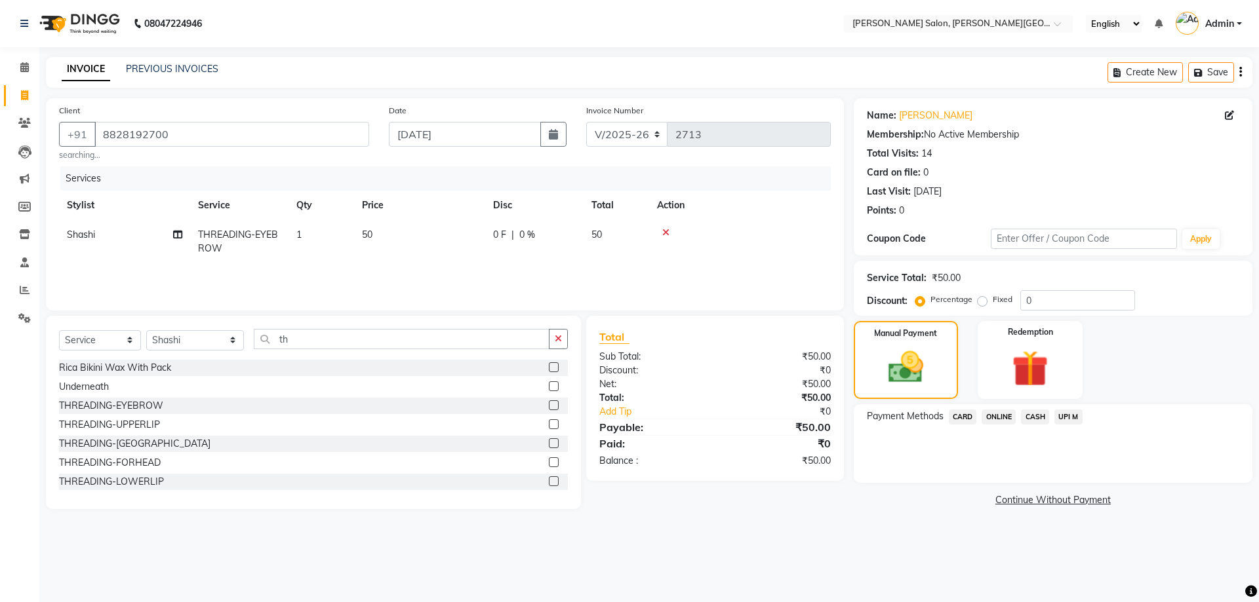
click at [1064, 419] on span "UPI M" at bounding box center [1068, 417] width 28 height 15
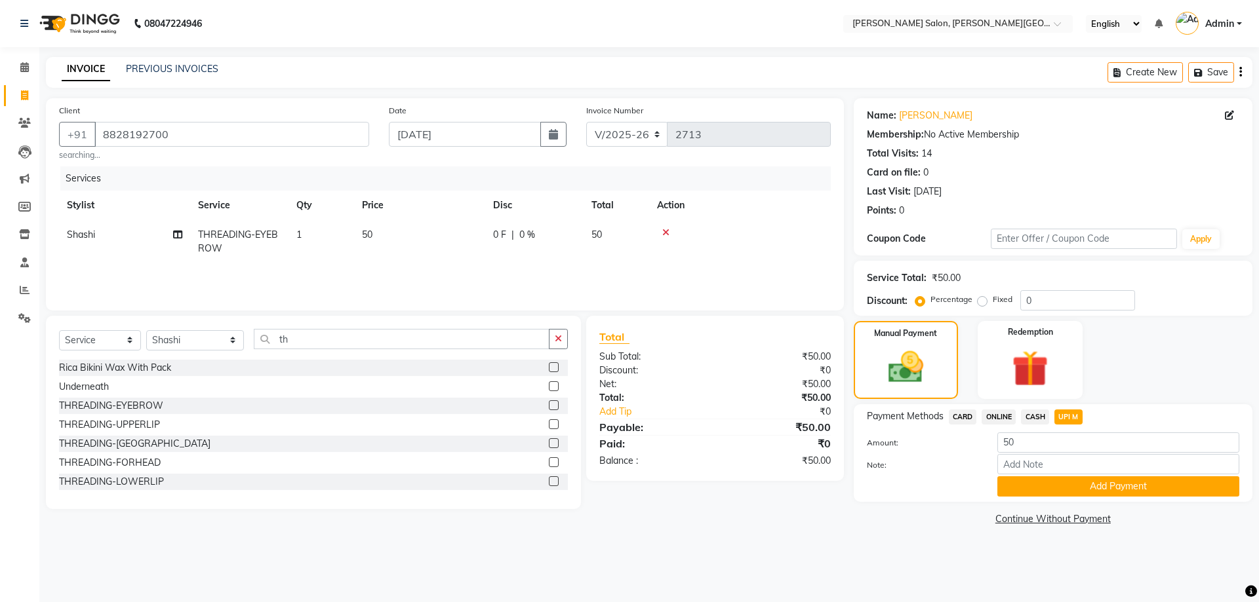
click at [1098, 481] on button "Add Payment" at bounding box center [1118, 487] width 242 height 20
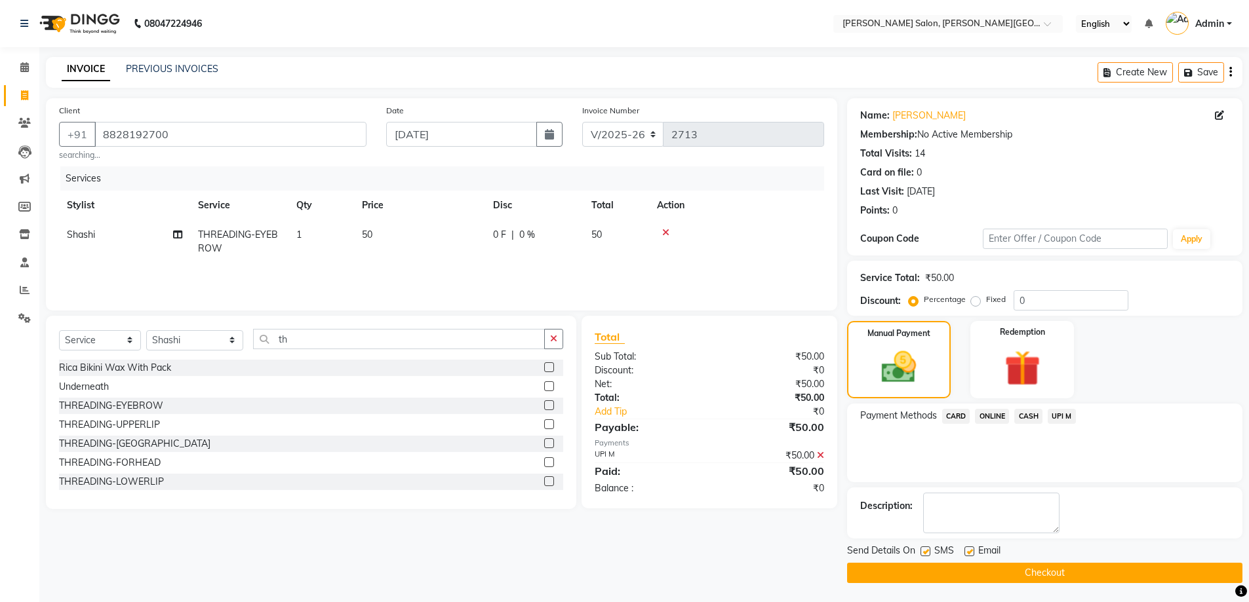
drag, startPoint x: 1099, startPoint y: 563, endPoint x: 1080, endPoint y: 566, distance: 18.5
click at [1102, 570] on button "Checkout" at bounding box center [1044, 573] width 395 height 20
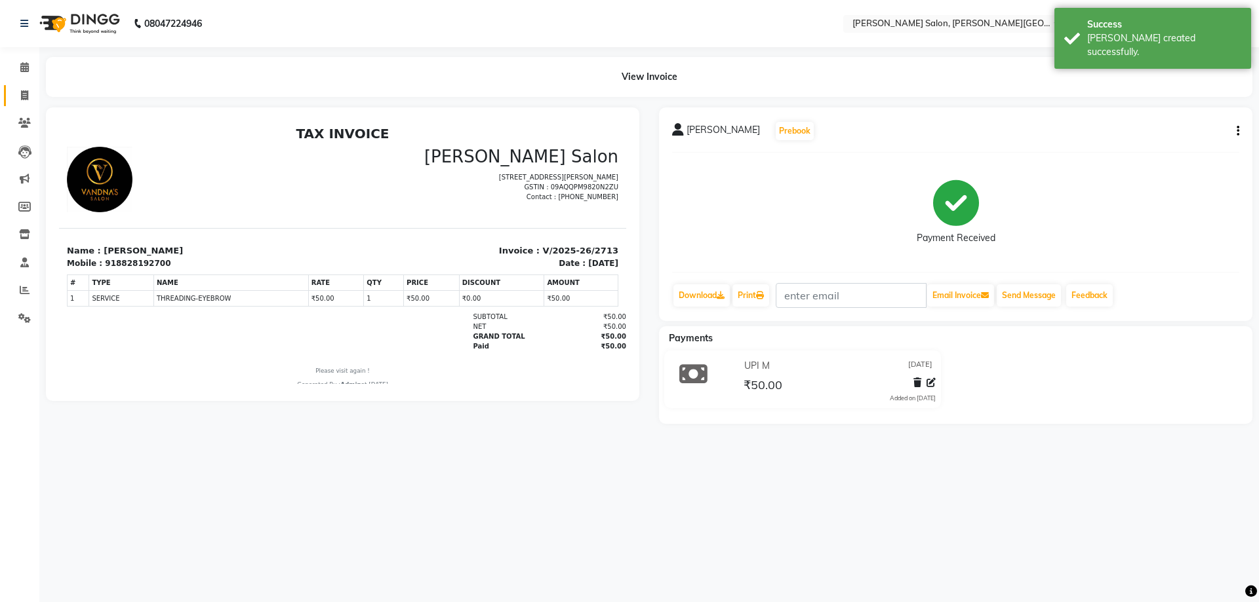
click at [14, 104] on link "Invoice" at bounding box center [19, 96] width 31 height 22
select select "service"
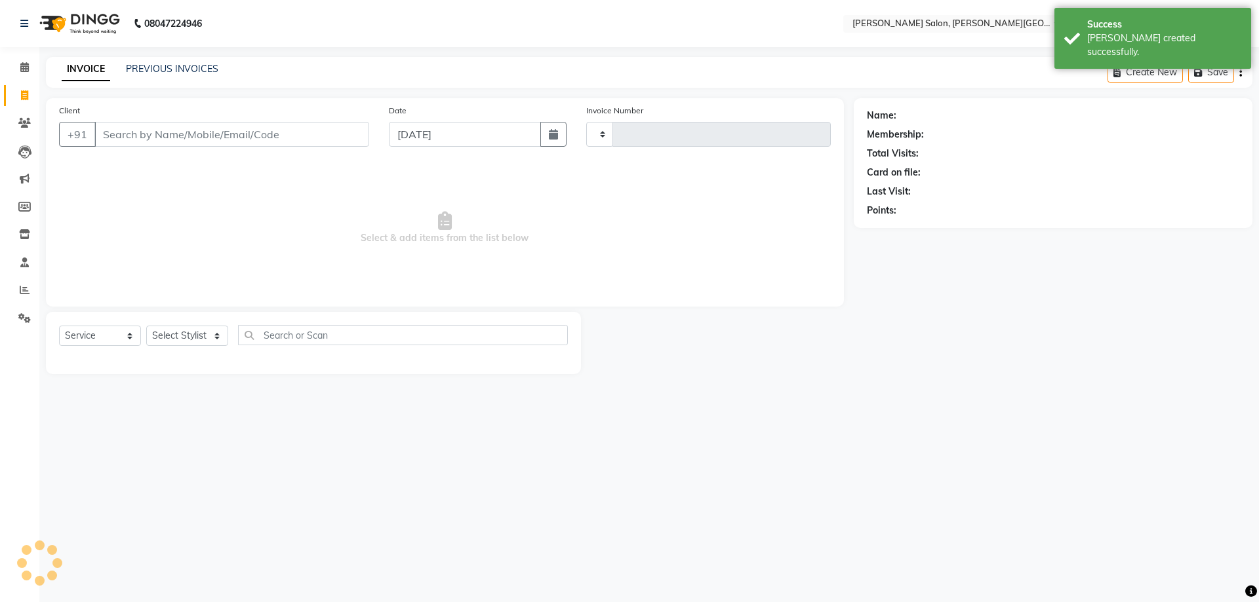
type input "2714"
select select "4122"
click at [187, 80] on div "INVOICE PREVIOUS INVOICES Create New Save" at bounding box center [649, 72] width 1206 height 31
click at [206, 69] on link "PREVIOUS INVOICES" at bounding box center [172, 69] width 92 height 12
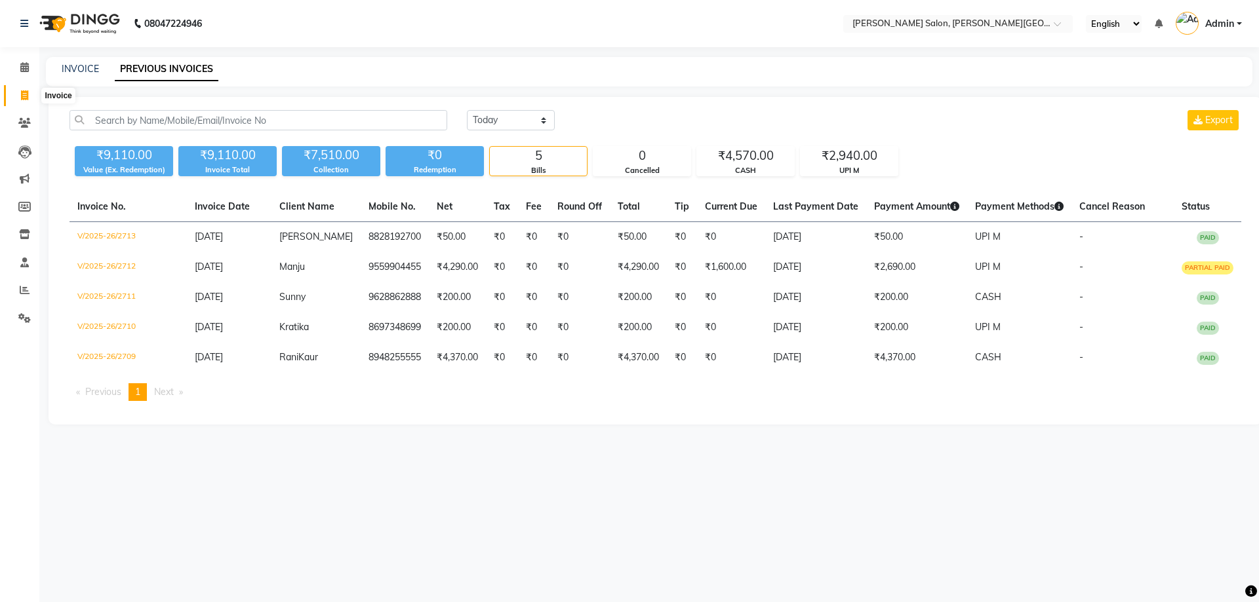
click at [15, 98] on span at bounding box center [24, 95] width 23 height 15
select select "service"
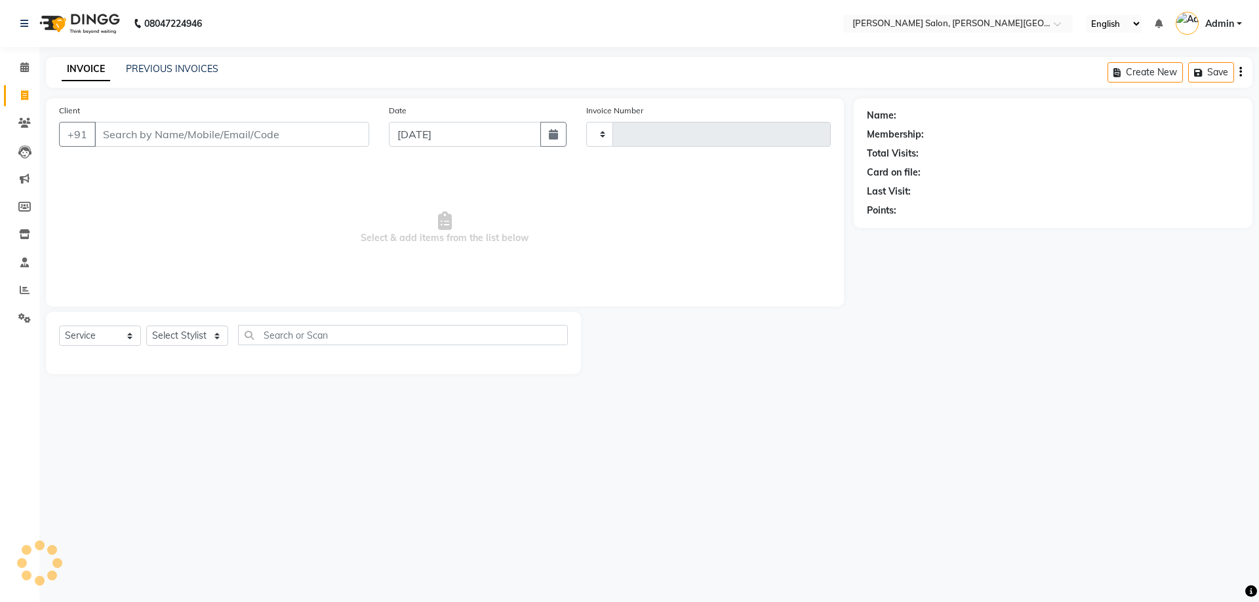
type input "2714"
select select "4122"
click at [20, 328] on link "Settings" at bounding box center [19, 319] width 31 height 22
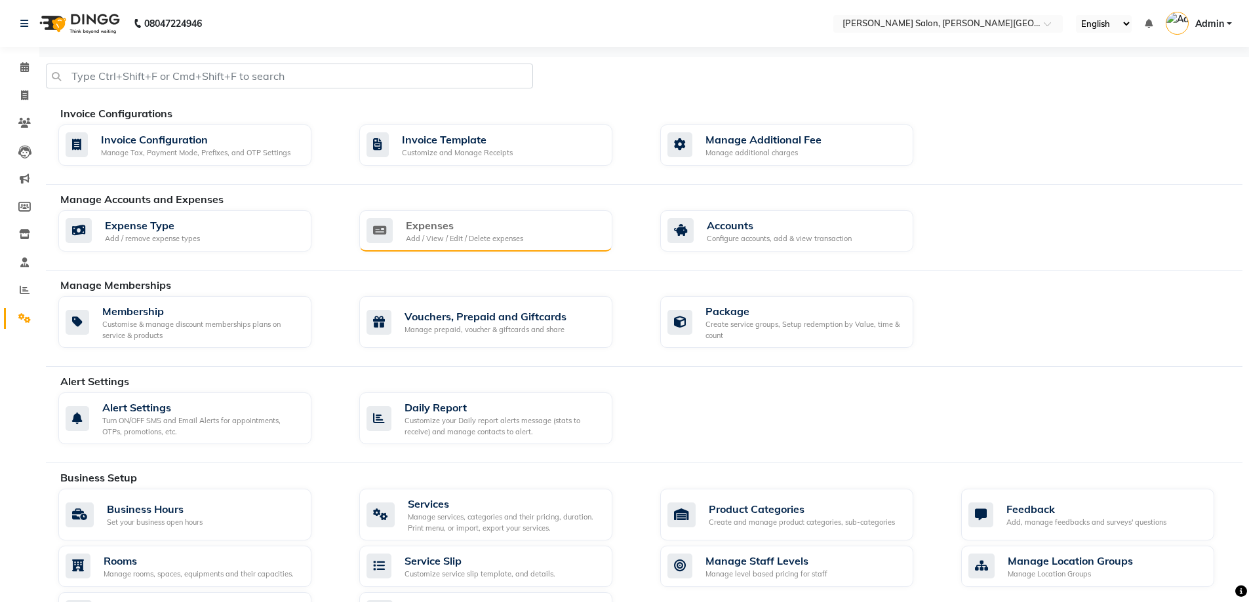
click at [511, 228] on div "Expenses" at bounding box center [464, 226] width 117 height 16
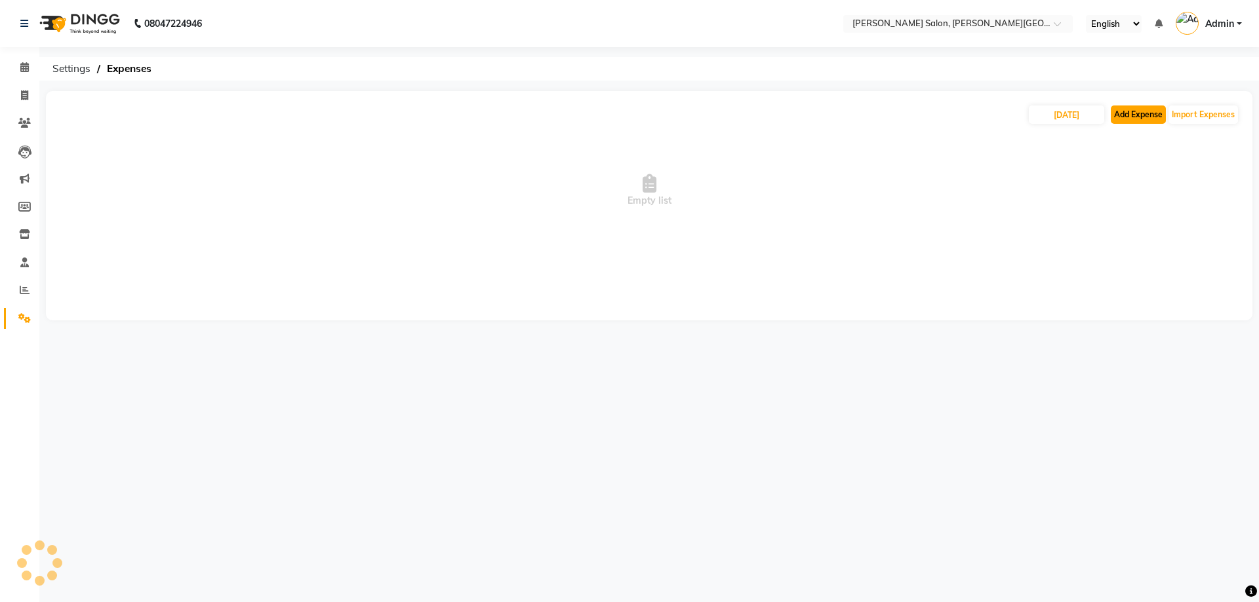
click at [1156, 111] on button "Add Expense" at bounding box center [1137, 115] width 55 height 18
select select "1"
select select "2930"
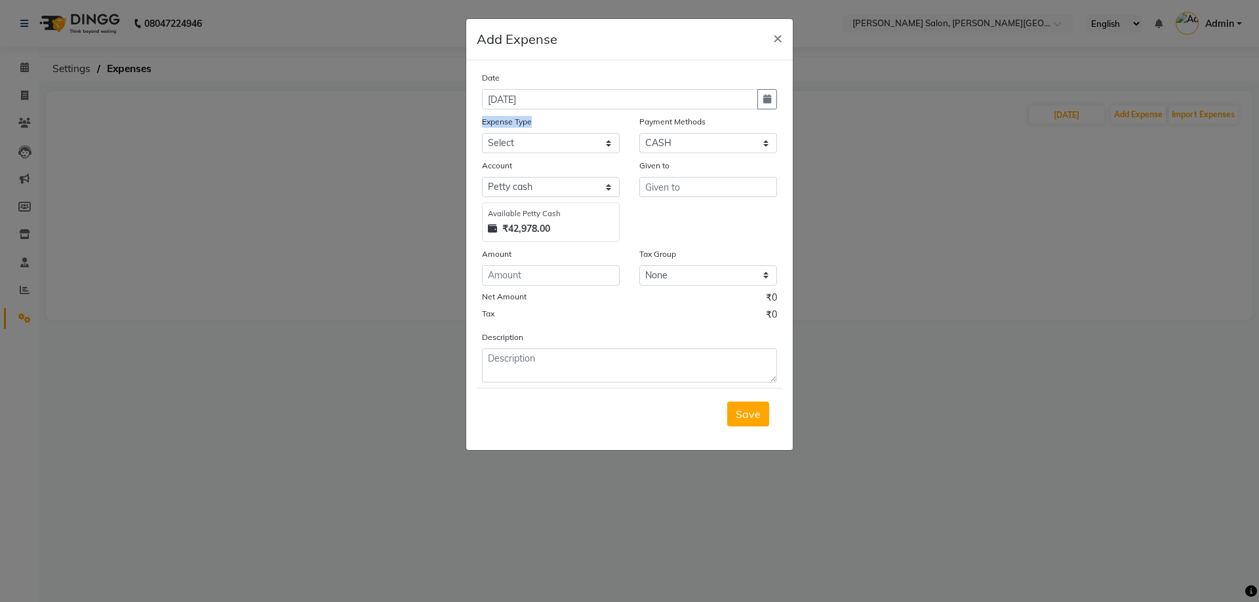
click at [560, 136] on div "Expense Type Select Advance Salary Bank charges Card Expenses Car maintenance C…" at bounding box center [550, 134] width 157 height 39
drag, startPoint x: 581, startPoint y: 146, endPoint x: 575, endPoint y: 149, distance: 7.6
click at [581, 146] on select "Select Advance Salary Bank charges Card Expenses Car maintenance Cash transfer …" at bounding box center [551, 143] width 138 height 20
select select "4632"
click at [482, 133] on select "Select Advance Salary Bank charges Card Expenses Car maintenance Cash transfer …" at bounding box center [551, 143] width 138 height 20
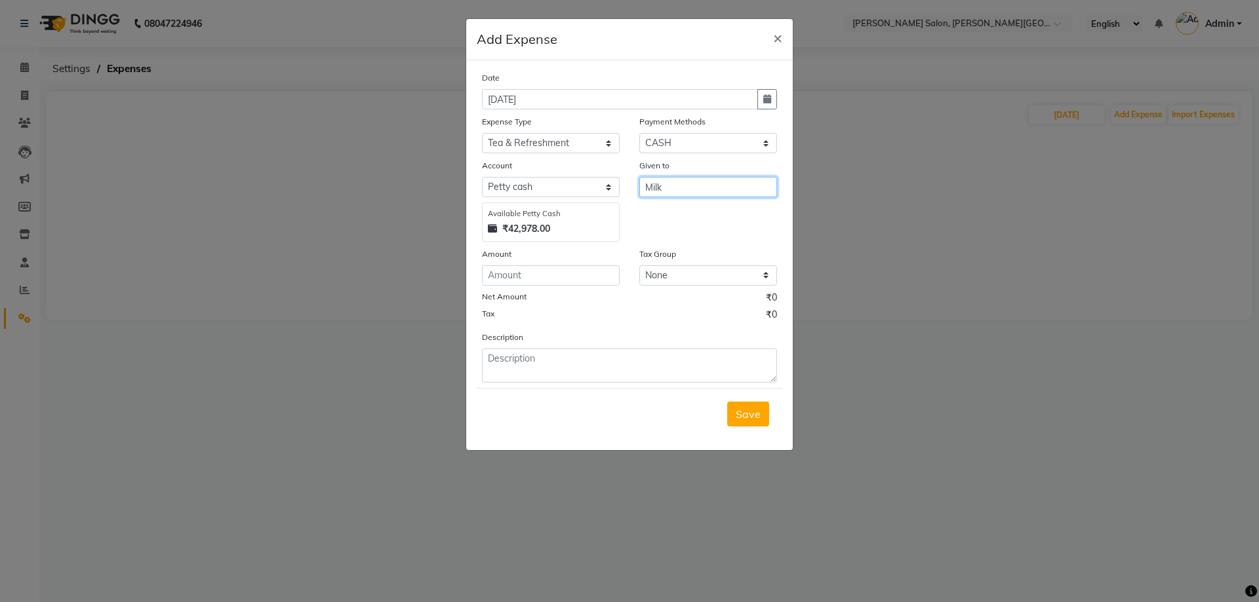
type input "Milk"
type input "58"
click at [760, 410] on button "Save" at bounding box center [748, 414] width 42 height 25
